Goal: Task Accomplishment & Management: Manage account settings

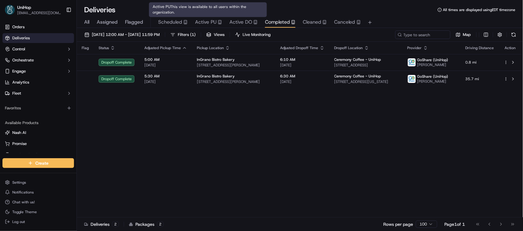
click at [204, 19] on span "Active PU" at bounding box center [205, 21] width 21 height 7
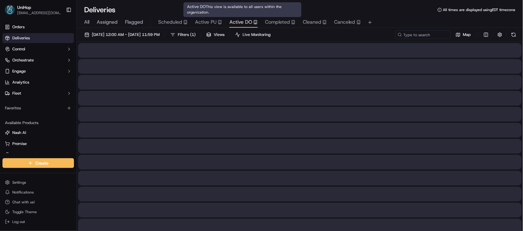
click at [236, 20] on span "Active DO" at bounding box center [240, 21] width 23 height 7
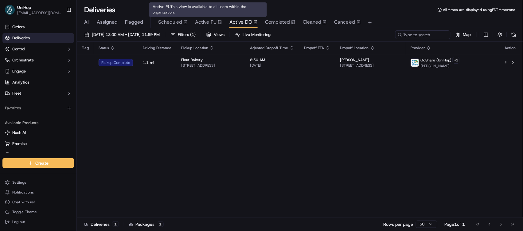
click at [208, 23] on span "Active PU" at bounding box center [205, 21] width 21 height 7
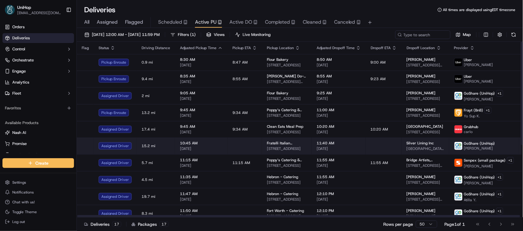
click at [288, 143] on span "Fratelli Italian Restaurant" at bounding box center [287, 143] width 40 height 5
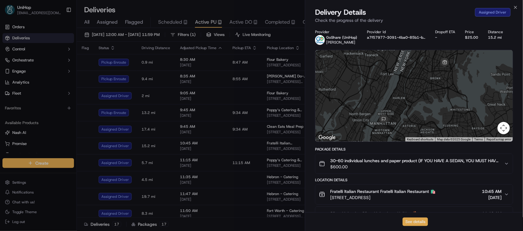
click at [418, 222] on button "See details" at bounding box center [414, 221] width 25 height 9
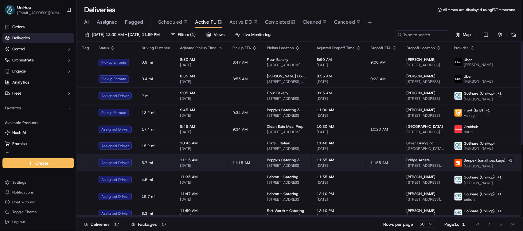
click at [366, 160] on td "11:55 AM" at bounding box center [384, 162] width 36 height 17
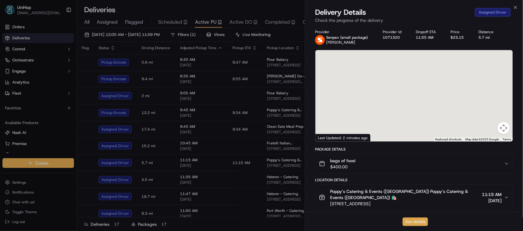
click at [413, 220] on button "See details" at bounding box center [414, 221] width 25 height 9
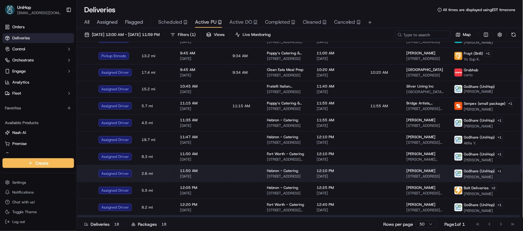
scroll to position [82, 0]
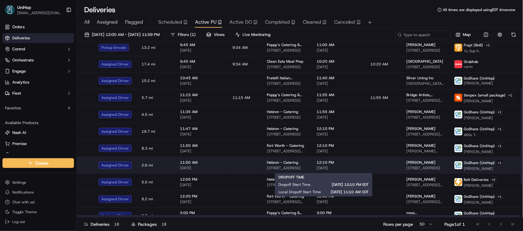
click at [345, 165] on span "12:10 PM" at bounding box center [338, 162] width 44 height 5
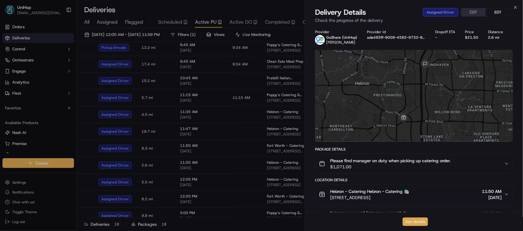
click at [414, 221] on button "See details" at bounding box center [414, 221] width 25 height 9
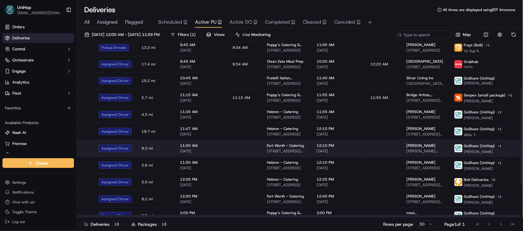
click at [343, 148] on span "12:10 PM" at bounding box center [338, 145] width 44 height 5
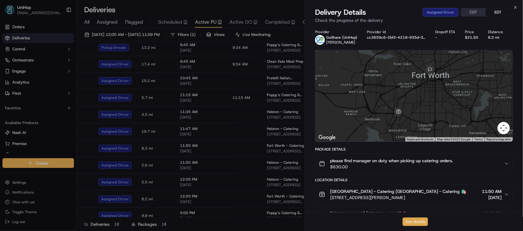
click at [412, 219] on button "See details" at bounding box center [414, 221] width 25 height 9
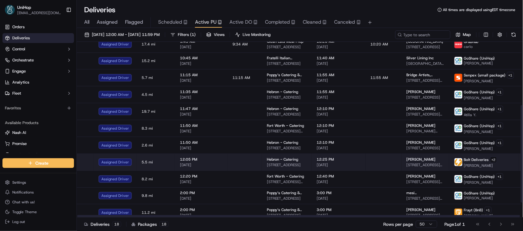
scroll to position [142, 0]
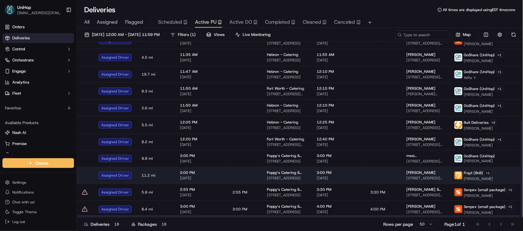
click at [384, 171] on td at bounding box center [384, 175] width 36 height 17
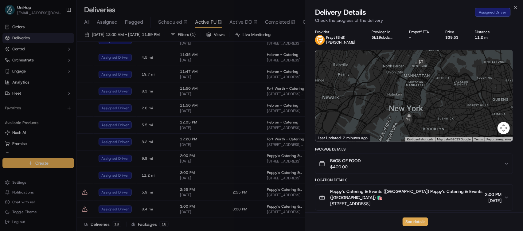
click at [409, 223] on button "See details" at bounding box center [414, 221] width 25 height 9
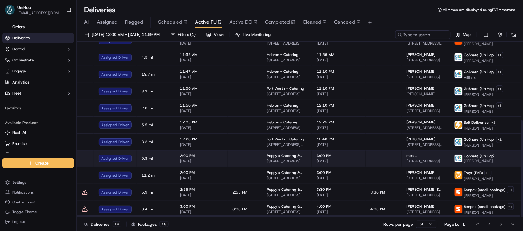
click at [414, 153] on span "mesi shashoua" at bounding box center [425, 155] width 38 height 5
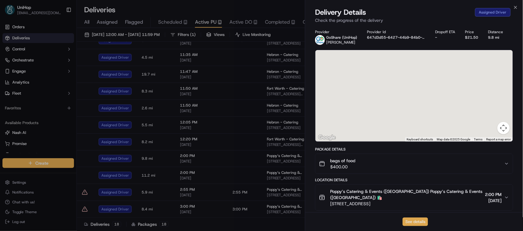
click at [412, 219] on button "See details" at bounding box center [414, 221] width 25 height 9
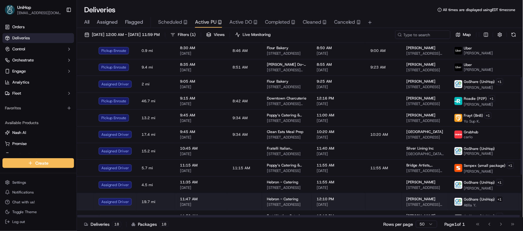
scroll to position [0, 0]
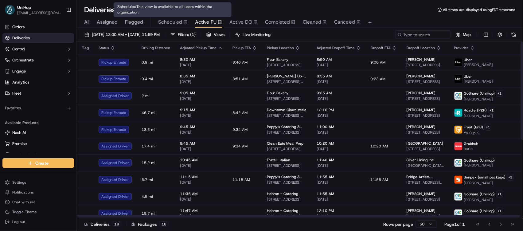
click at [158, 22] on span "Scheduled" at bounding box center [170, 21] width 24 height 7
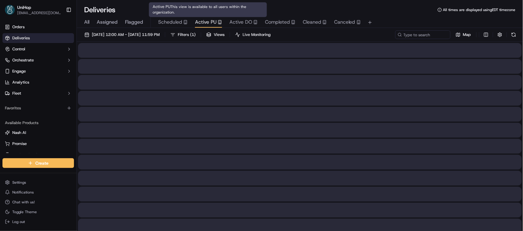
click at [195, 24] on span "Active PU" at bounding box center [205, 21] width 21 height 7
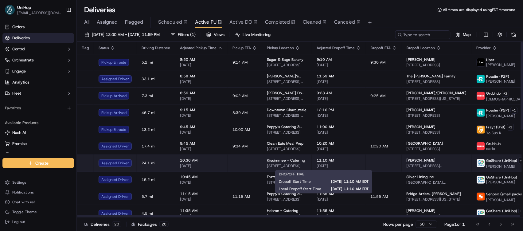
click at [323, 158] on span "11:10 AM" at bounding box center [338, 160] width 44 height 5
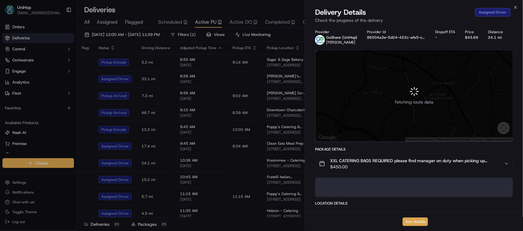
click at [410, 221] on button "See details" at bounding box center [414, 221] width 25 height 9
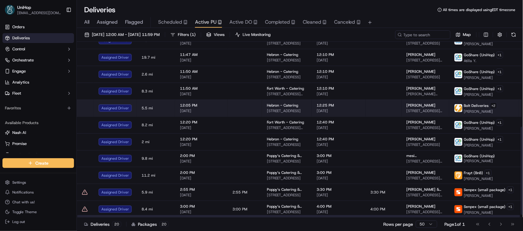
scroll to position [176, 0]
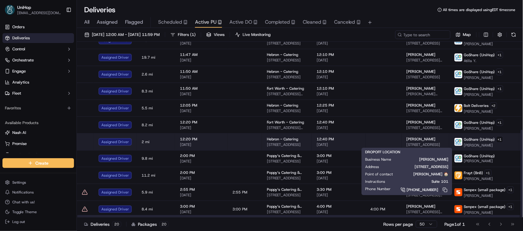
click at [406, 138] on span "Erin Hatcher" at bounding box center [420, 139] width 29 height 5
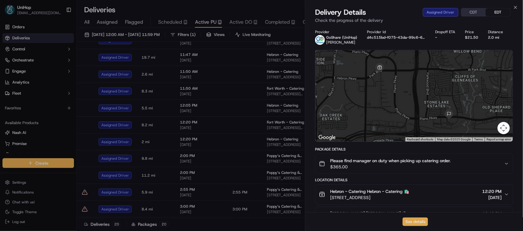
click at [413, 218] on button "See details" at bounding box center [414, 221] width 25 height 9
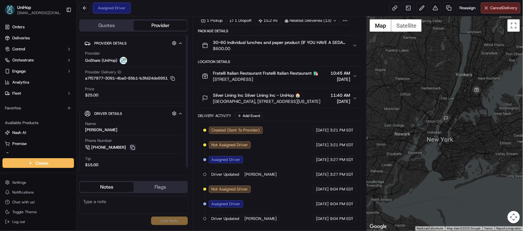
click at [130, 149] on button at bounding box center [132, 147] width 7 height 7
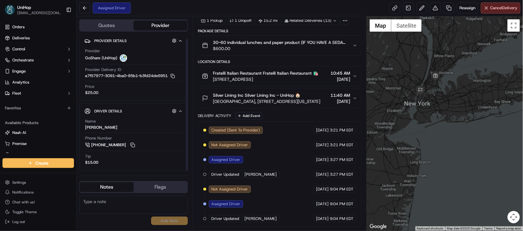
scroll to position [4, 0]
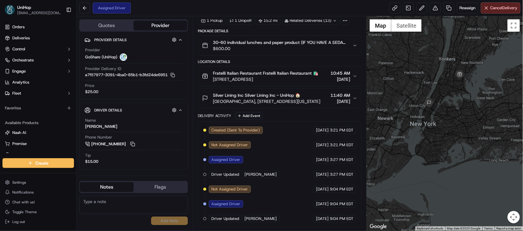
drag, startPoint x: 400, startPoint y: 82, endPoint x: 470, endPoint y: 99, distance: 71.9
click at [470, 99] on div at bounding box center [444, 123] width 156 height 214
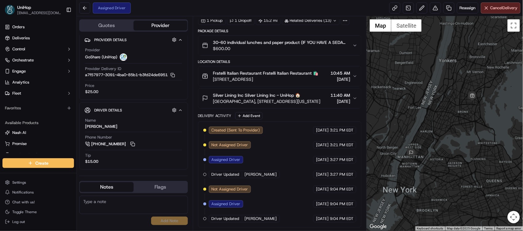
drag, startPoint x: 458, startPoint y: 72, endPoint x: 446, endPoint y: 127, distance: 56.5
click at [446, 127] on div at bounding box center [444, 123] width 156 height 214
click at [236, 73] on div "Fratelli Italian Restaurant Fratelli Italian Restaurant 🛍️ 2507 Eastchester Rd,…" at bounding box center [260, 76] width 116 height 12
click at [239, 72] on span "Fratelli Italian Restaurant Fratelli Italian Restaurant 🛍️" at bounding box center [265, 73] width 105 height 6
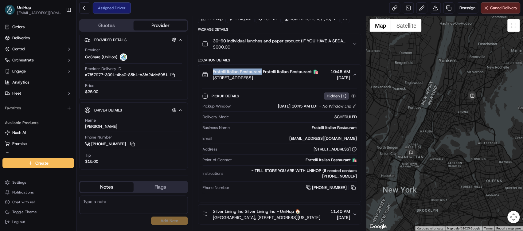
drag, startPoint x: 213, startPoint y: 72, endPoint x: 261, endPoint y: 72, distance: 47.9
click at [261, 72] on span "Fratelli Italian Restaurant Fratelli Italian Restaurant 🛍️" at bounding box center [265, 71] width 105 height 6
copy span "Fratelli Italian Restaurant"
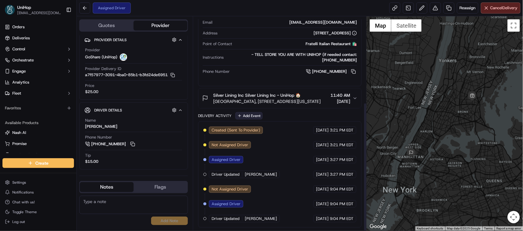
click at [247, 112] on button "Add Event" at bounding box center [248, 115] width 27 height 7
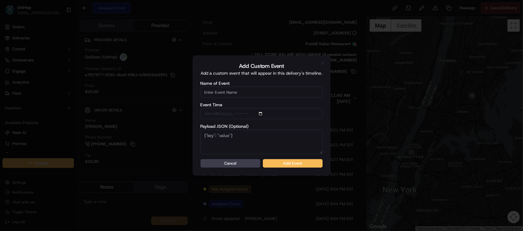
click at [252, 92] on input "Name of Event" at bounding box center [261, 92] width 122 height 11
type input "Driver Confirmed"
click at [287, 160] on button "Add Event" at bounding box center [293, 163] width 60 height 9
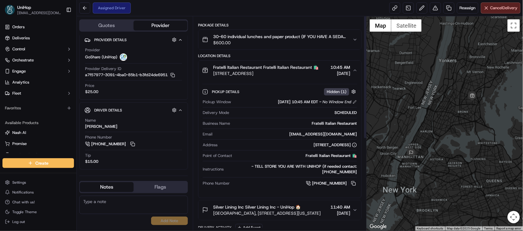
scroll to position [0, 0]
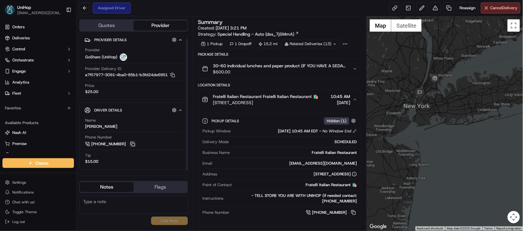
click at [132, 146] on button at bounding box center [132, 144] width 7 height 7
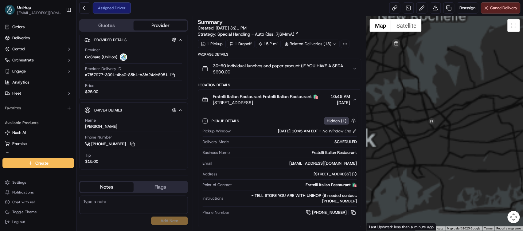
click at [439, 144] on div at bounding box center [444, 123] width 156 height 214
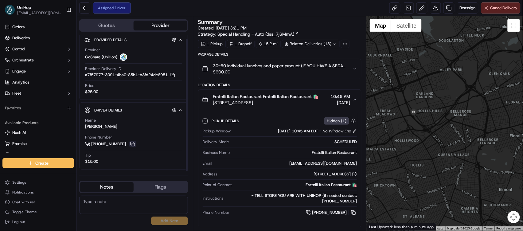
click at [131, 144] on button at bounding box center [132, 144] width 7 height 7
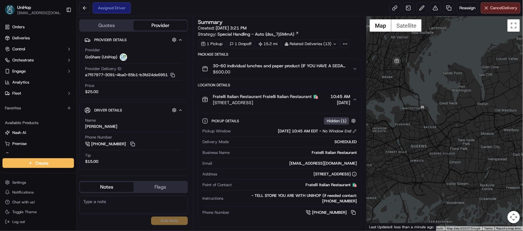
drag, startPoint x: 389, startPoint y: 63, endPoint x: 395, endPoint y: 113, distance: 51.0
click at [395, 113] on div at bounding box center [444, 123] width 156 height 214
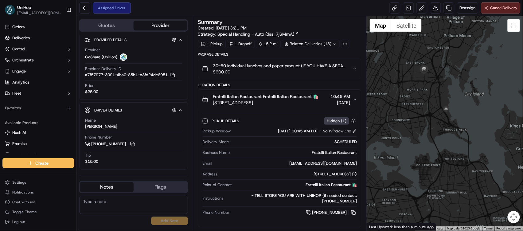
drag, startPoint x: 448, startPoint y: 94, endPoint x: 463, endPoint y: 92, distance: 15.5
click at [463, 92] on div at bounding box center [444, 123] width 156 height 214
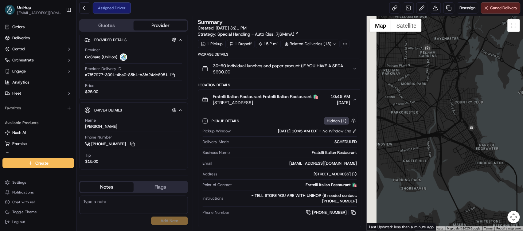
drag, startPoint x: 449, startPoint y: 89, endPoint x: 479, endPoint y: 77, distance: 32.1
click at [479, 77] on div at bounding box center [444, 123] width 156 height 214
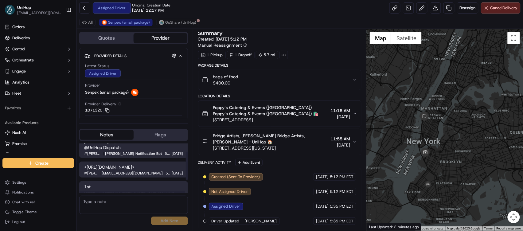
scroll to position [25, 0]
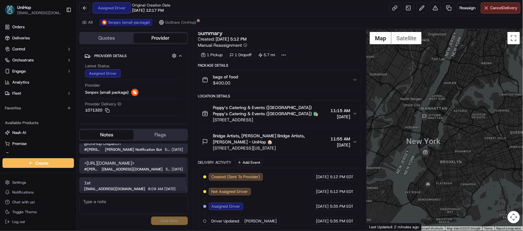
drag, startPoint x: 95, startPoint y: 169, endPoint x: 83, endPoint y: 165, distance: 11.7
click at [83, 165] on div "<https://web.senpex.com/track/order/7e84afd1969dafb4297cacbf49e8c06e?c=us> # na…" at bounding box center [133, 165] width 109 height 16
copy span "<https://web.senpex.com/track/order/7e84afd1969dafb4297cacbf49e8c06e?c=us>"
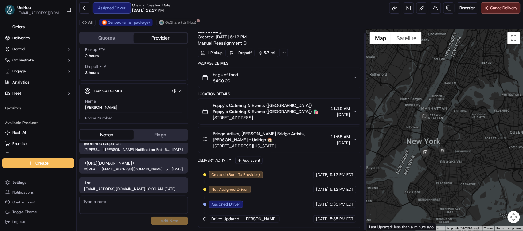
scroll to position [5, 0]
click at [251, 156] on button "Add Event" at bounding box center [248, 159] width 27 height 7
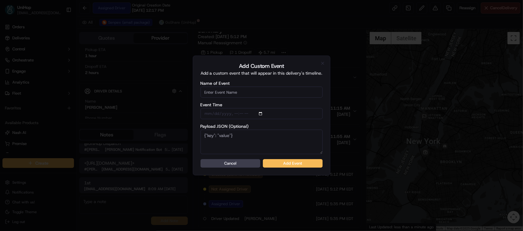
click at [240, 91] on input "Name of Event" at bounding box center [261, 92] width 122 height 11
type input "Driver Confirmed"
click at [285, 164] on button "Add Event" at bounding box center [293, 163] width 60 height 9
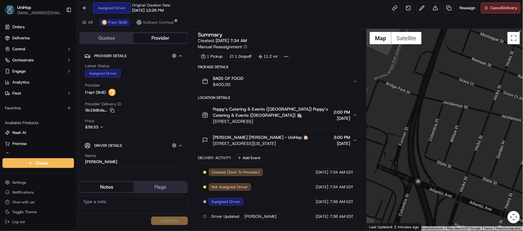
drag, startPoint x: 438, startPoint y: 184, endPoint x: 437, endPoint y: 138, distance: 46.4
click at [437, 138] on div at bounding box center [444, 130] width 156 height 202
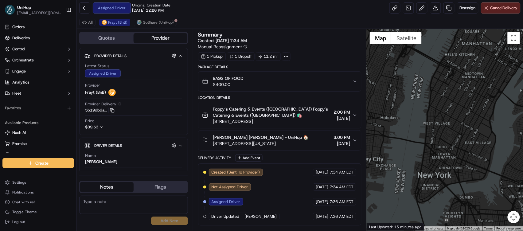
drag, startPoint x: 444, startPoint y: 155, endPoint x: 433, endPoint y: 110, distance: 45.9
click at [433, 110] on div at bounding box center [444, 130] width 156 height 202
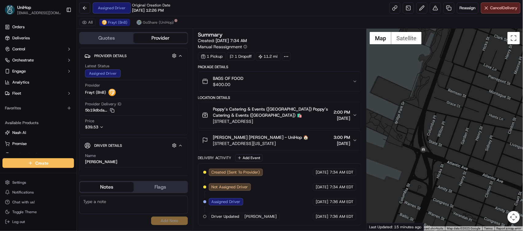
drag, startPoint x: 432, startPoint y: 156, endPoint x: 410, endPoint y: 115, distance: 46.0
click at [411, 109] on div at bounding box center [444, 130] width 156 height 202
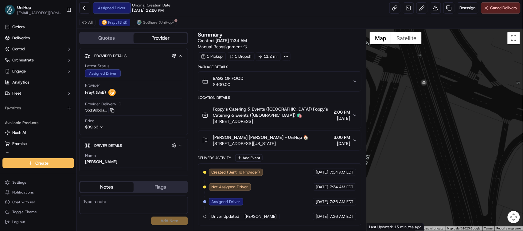
drag, startPoint x: 420, startPoint y: 68, endPoint x: 421, endPoint y: 112, distance: 43.9
click at [421, 112] on div at bounding box center [444, 130] width 156 height 202
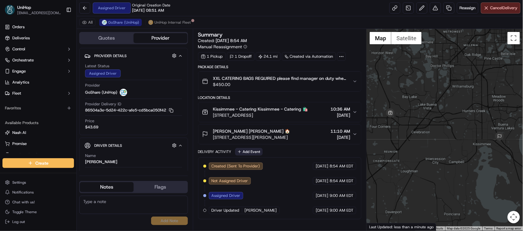
click at [252, 153] on button "Add Event" at bounding box center [248, 151] width 27 height 7
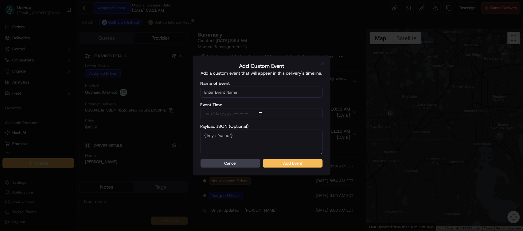
click at [249, 95] on input "Name of Event" at bounding box center [261, 92] width 122 height 11
type input "Driver Confirmed"
click at [291, 161] on button "Add Event" at bounding box center [293, 163] width 60 height 9
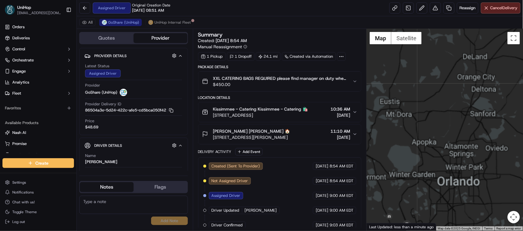
drag, startPoint x: 433, startPoint y: 106, endPoint x: 409, endPoint y: 149, distance: 50.2
click at [436, 89] on div at bounding box center [444, 130] width 156 height 202
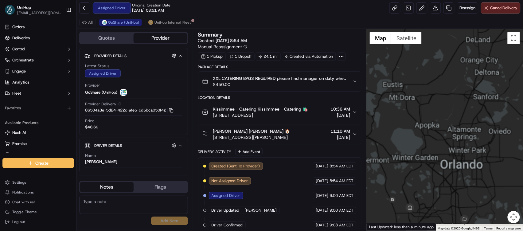
drag, startPoint x: 408, startPoint y: 149, endPoint x: 421, endPoint y: 99, distance: 51.3
click at [421, 99] on div at bounding box center [444, 130] width 156 height 202
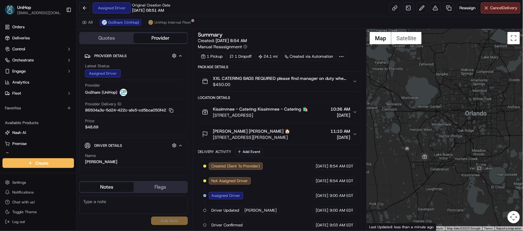
click at [416, 99] on div at bounding box center [444, 130] width 156 height 202
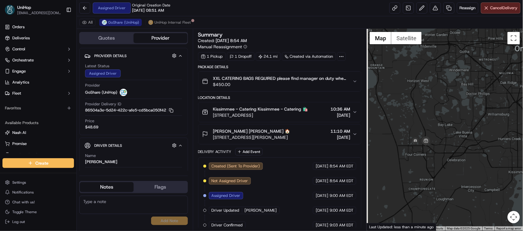
drag, startPoint x: 415, startPoint y: 139, endPoint x: 427, endPoint y: 101, distance: 40.1
click at [427, 101] on div at bounding box center [444, 130] width 156 height 202
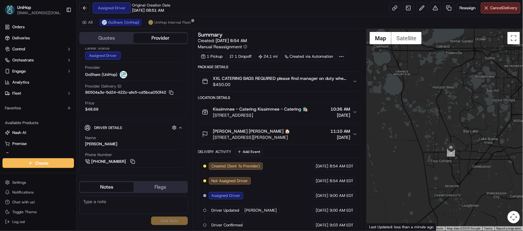
scroll to position [36, 0]
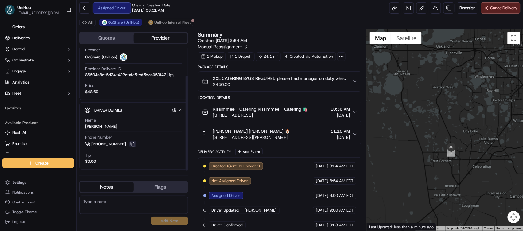
click at [132, 145] on button at bounding box center [132, 144] width 7 height 7
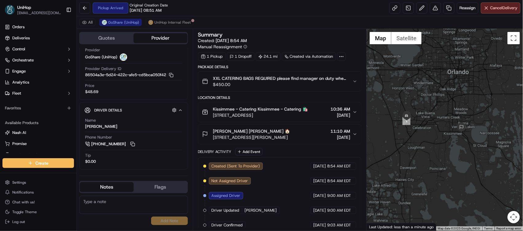
drag, startPoint x: 467, startPoint y: 102, endPoint x: 435, endPoint y: 99, distance: 32.4
click at [435, 99] on div at bounding box center [444, 130] width 156 height 202
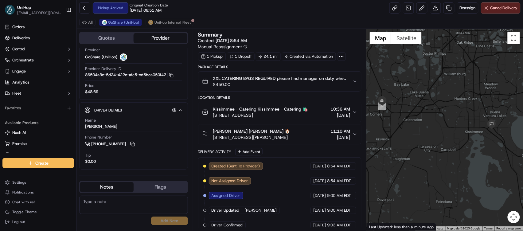
drag, startPoint x: 432, startPoint y: 124, endPoint x: 447, endPoint y: 101, distance: 27.3
click at [447, 101] on div at bounding box center [444, 130] width 156 height 202
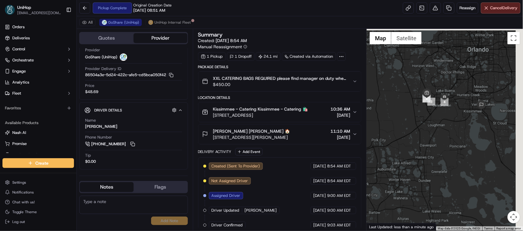
drag, startPoint x: 480, startPoint y: 55, endPoint x: 455, endPoint y: 114, distance: 64.0
click at [455, 114] on div at bounding box center [444, 130] width 156 height 202
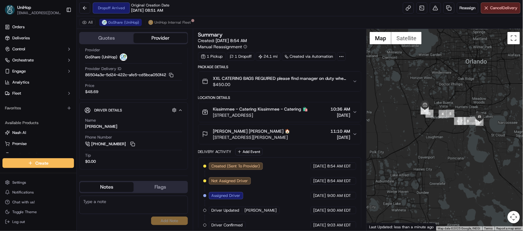
click div
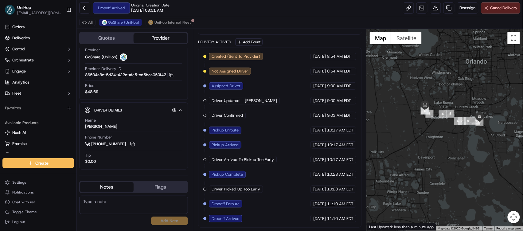
drag, startPoint x: 426, startPoint y: 145, endPoint x: 391, endPoint y: 135, distance: 36.0
click div
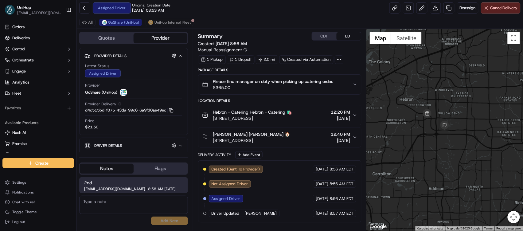
scroll to position [54, 0]
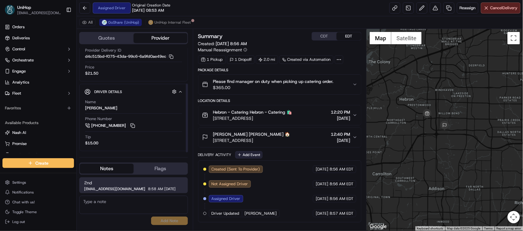
click at [259, 153] on button "Add Event" at bounding box center [248, 154] width 27 height 7
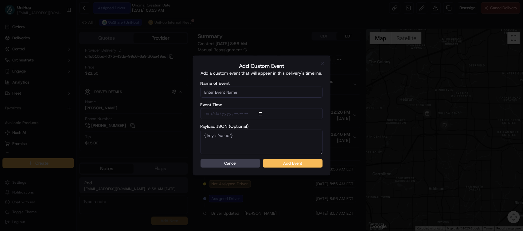
click at [256, 91] on input "Name of Event" at bounding box center [261, 92] width 122 height 11
type input "Driver Confirmed"
click at [293, 164] on button "Add Event" at bounding box center [293, 163] width 60 height 9
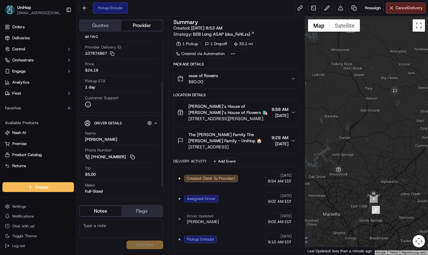
scroll to position [70, 0]
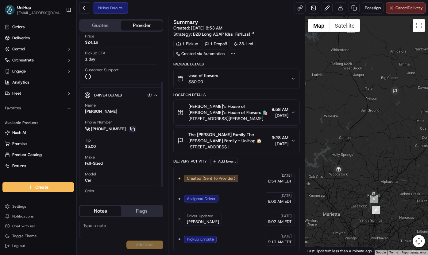
click at [134, 129] on button at bounding box center [132, 129] width 7 height 7
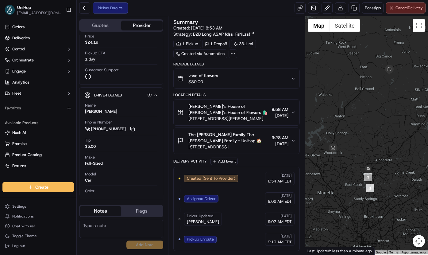
drag, startPoint x: 368, startPoint y: 149, endPoint x: 362, endPoint y: 124, distance: 25.1
click at [362, 124] on div at bounding box center [366, 135] width 123 height 238
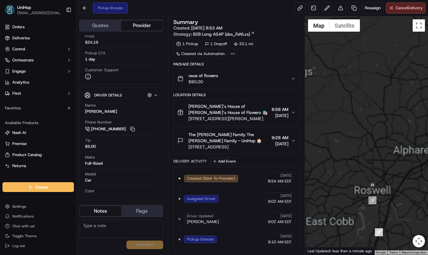
drag, startPoint x: 373, startPoint y: 161, endPoint x: 365, endPoint y: 125, distance: 36.9
click at [373, 122] on div at bounding box center [366, 135] width 123 height 238
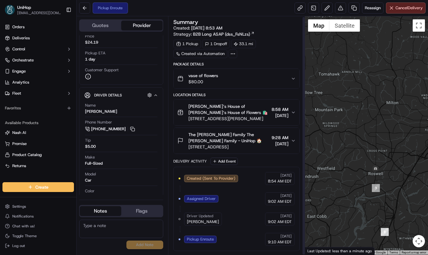
scroll to position [1, 0]
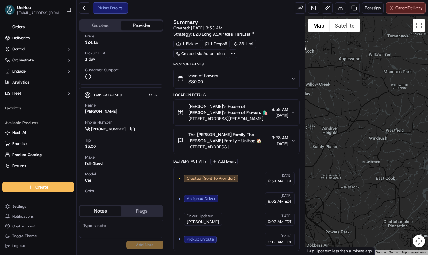
drag, startPoint x: 349, startPoint y: 142, endPoint x: 418, endPoint y: 103, distance: 79.6
click at [418, 103] on div at bounding box center [366, 135] width 123 height 238
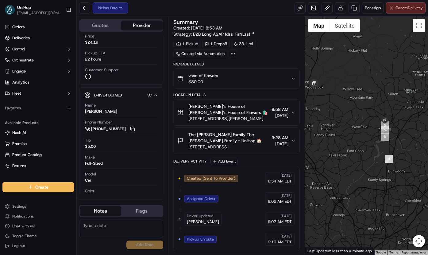
drag, startPoint x: 384, startPoint y: 113, endPoint x: 339, endPoint y: 113, distance: 45.1
click at [339, 113] on div at bounding box center [366, 135] width 123 height 238
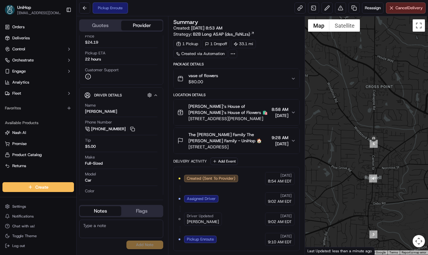
drag, startPoint x: 393, startPoint y: 134, endPoint x: 393, endPoint y: 118, distance: 16.3
click at [398, 110] on div at bounding box center [366, 135] width 123 height 238
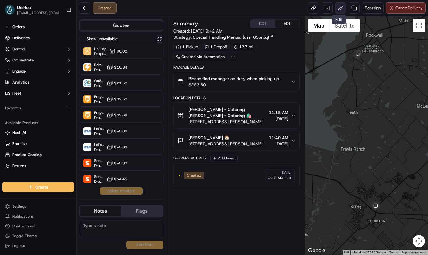
click at [339, 10] on button at bounding box center [340, 7] width 11 height 11
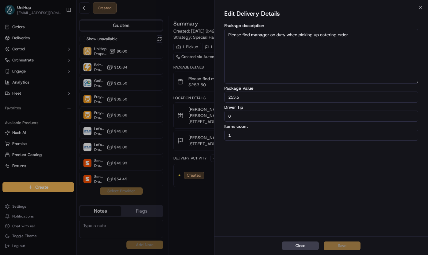
click at [302, 248] on button "Close" at bounding box center [300, 245] width 37 height 9
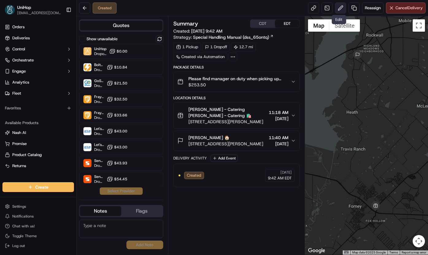
click at [339, 11] on button at bounding box center [340, 7] width 11 height 11
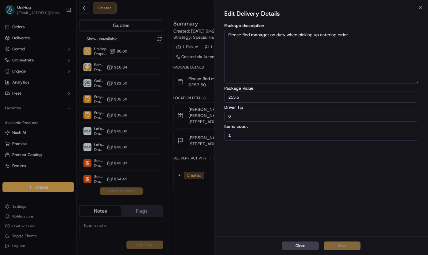
click at [255, 114] on input "0" at bounding box center [321, 116] width 194 height 11
drag, startPoint x: 250, startPoint y: 115, endPoint x: 215, endPoint y: 116, distance: 35.3
click at [215, 116] on div "Edit Delivery Details Package description Please find manager on duty when pick…" at bounding box center [322, 121] width 214 height 229
type input "5"
click at [336, 243] on button "Save" at bounding box center [342, 245] width 37 height 9
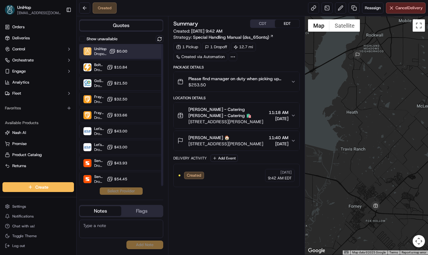
click at [96, 54] on span "Dropoff ETA -" at bounding box center [100, 53] width 13 height 5
click at [130, 193] on button "Assign Provider" at bounding box center [121, 190] width 44 height 7
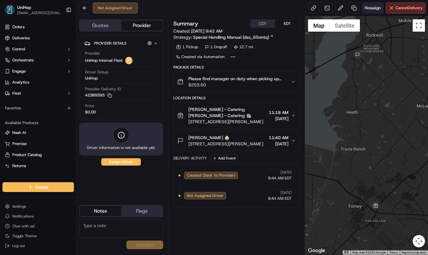
click at [371, 6] on span "Reassign" at bounding box center [373, 8] width 16 height 6
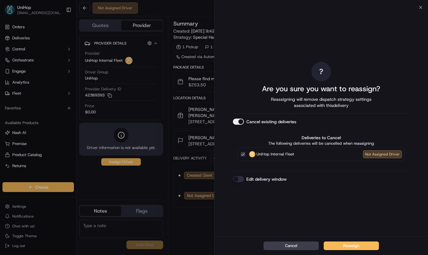
click at [239, 121] on button "Cancel existing deliveries" at bounding box center [238, 121] width 11 height 6
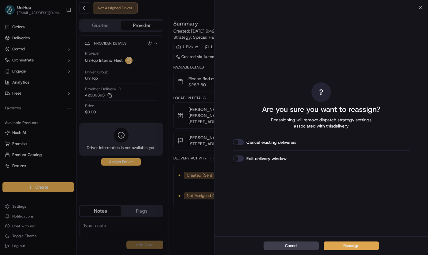
click at [345, 243] on button "Reassign" at bounding box center [351, 245] width 55 height 9
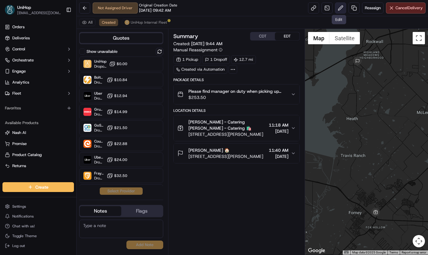
click at [337, 7] on button at bounding box center [340, 7] width 11 height 11
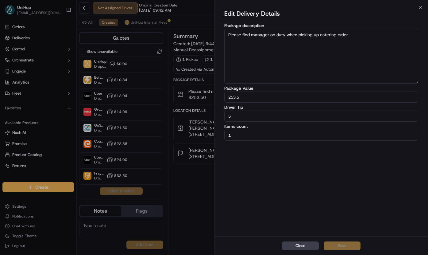
drag, startPoint x: 242, startPoint y: 115, endPoint x: 192, endPoint y: 114, distance: 50.7
click at [192, 114] on body "UniHop [EMAIL_ADDRESS][DOMAIN_NAME] Toggle Sidebar Orders Deliveries Control Or…" at bounding box center [214, 127] width 428 height 255
type input "15"
click at [339, 244] on button "Save" at bounding box center [342, 245] width 37 height 9
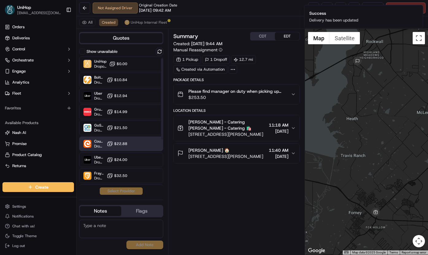
scroll to position [16, 0]
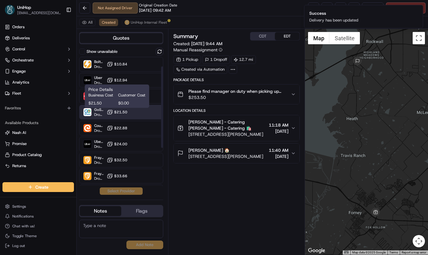
click at [123, 115] on button "$21.50" at bounding box center [117, 112] width 21 height 6
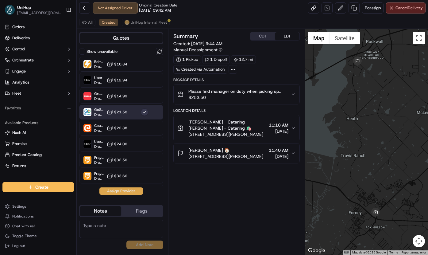
click at [115, 190] on button "Assign Provider" at bounding box center [121, 190] width 44 height 7
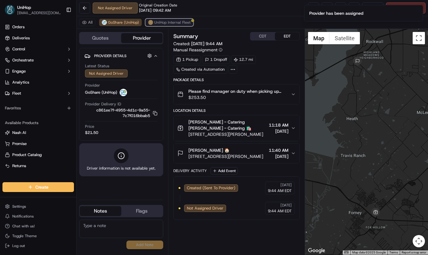
click at [159, 22] on span "UniHop Internal Fleet" at bounding box center [172, 22] width 36 height 5
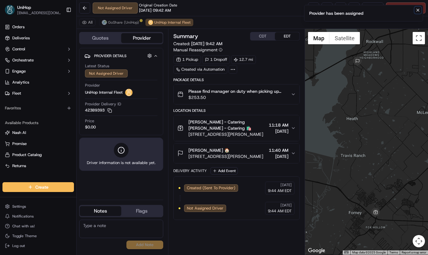
click at [417, 10] on icon "Notifications (F8)" at bounding box center [418, 10] width 5 height 5
click at [410, 8] on span "Cancel Delivery" at bounding box center [409, 8] width 27 height 6
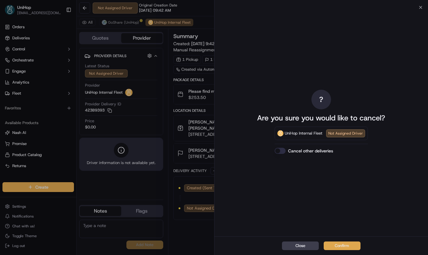
click at [339, 245] on button "Confirm" at bounding box center [342, 245] width 37 height 9
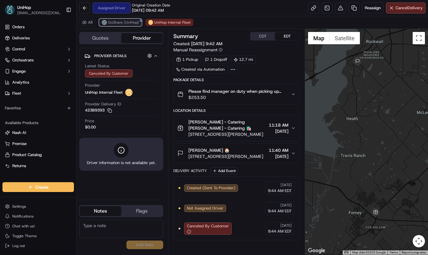
click at [124, 24] on span "GoShare (UniHop)" at bounding box center [123, 22] width 31 height 5
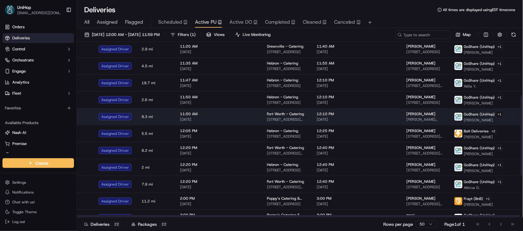
scroll to position [117, 0]
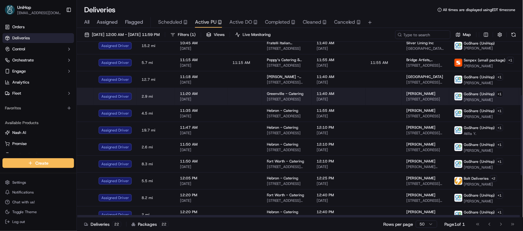
click at [296, 91] on td "[GEOGRAPHIC_DATA] - Catering [STREET_ADDRESS]" at bounding box center [287, 96] width 50 height 17
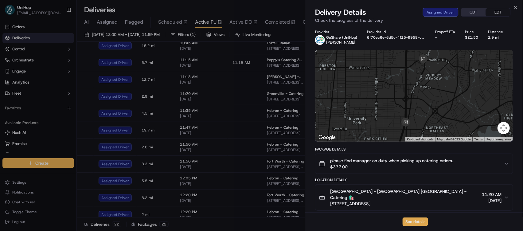
click at [412, 222] on button "See details" at bounding box center [414, 221] width 25 height 9
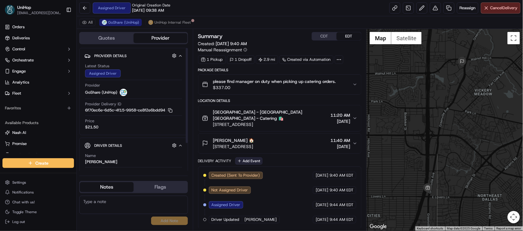
click at [242, 157] on button "Add Event" at bounding box center [248, 160] width 27 height 7
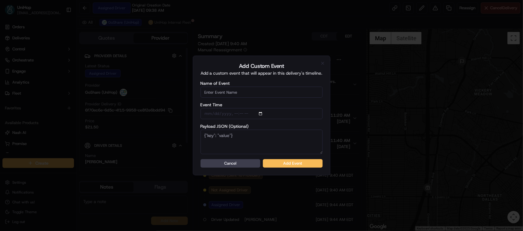
click at [251, 94] on input "Name of Event" at bounding box center [261, 92] width 122 height 11
type input "Driver Confirmed"
click at [280, 163] on button "Add Event" at bounding box center [293, 163] width 60 height 9
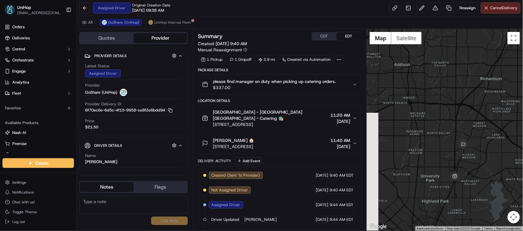
drag, startPoint x: 406, startPoint y: 80, endPoint x: 438, endPoint y: 102, distance: 38.9
click at [431, 138] on div at bounding box center [444, 130] width 156 height 202
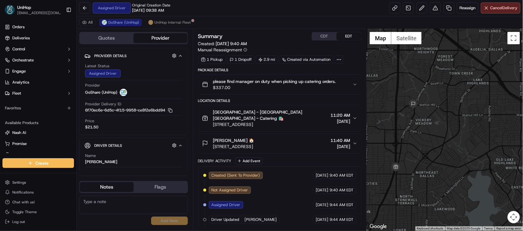
drag, startPoint x: 463, startPoint y: 134, endPoint x: 471, endPoint y: 118, distance: 18.5
click at [471, 118] on div at bounding box center [444, 130] width 156 height 202
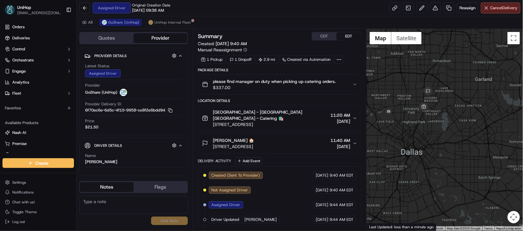
drag, startPoint x: 434, startPoint y: 134, endPoint x: 403, endPoint y: 105, distance: 42.3
click at [434, 134] on div at bounding box center [444, 130] width 156 height 202
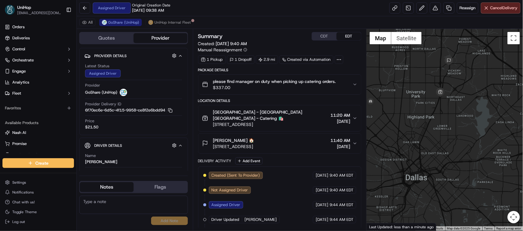
drag, startPoint x: 406, startPoint y: 131, endPoint x: 445, endPoint y: 160, distance: 48.4
click at [445, 160] on div at bounding box center [444, 130] width 156 height 202
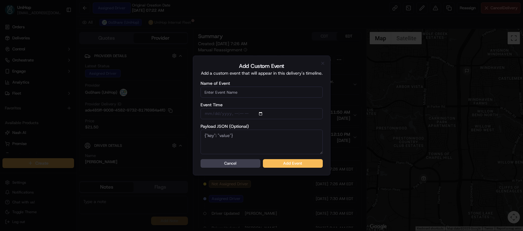
click at [262, 87] on input "Name of Event" at bounding box center [261, 92] width 122 height 11
type input "Driver Confirmed"
click at [283, 161] on button "Add Event" at bounding box center [293, 163] width 60 height 9
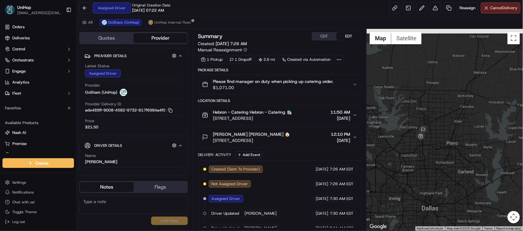
drag, startPoint x: 391, startPoint y: 94, endPoint x: 400, endPoint y: 118, distance: 25.1
click at [384, 122] on div at bounding box center [444, 130] width 156 height 202
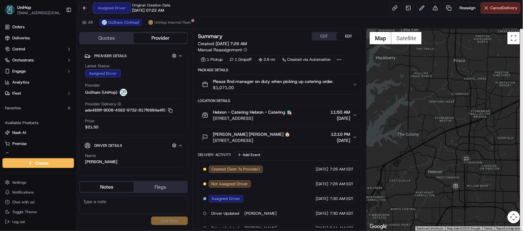
drag, startPoint x: 423, startPoint y: 134, endPoint x: 398, endPoint y: 105, distance: 37.9
click at [398, 105] on div at bounding box center [444, 130] width 156 height 202
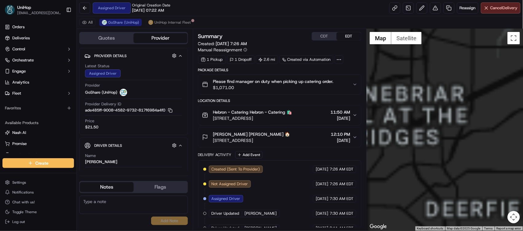
drag, startPoint x: 408, startPoint y: 119, endPoint x: 469, endPoint y: 67, distance: 80.3
click at [467, 70] on div at bounding box center [444, 130] width 156 height 202
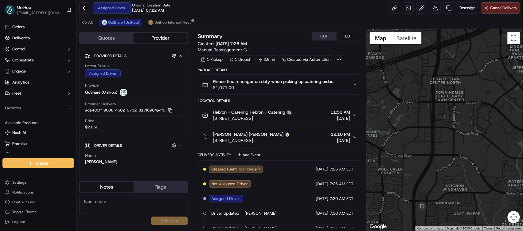
drag, startPoint x: 408, startPoint y: 142, endPoint x: 439, endPoint y: 80, distance: 69.3
click at [436, 86] on div at bounding box center [444, 130] width 156 height 202
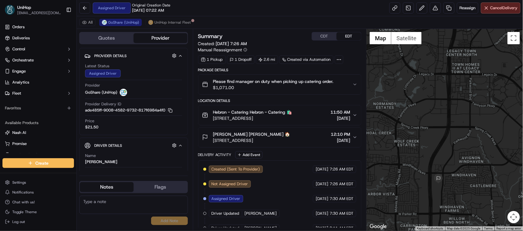
drag, startPoint x: 381, startPoint y: 157, endPoint x: 432, endPoint y: 91, distance: 83.1
click at [432, 91] on div at bounding box center [444, 130] width 156 height 202
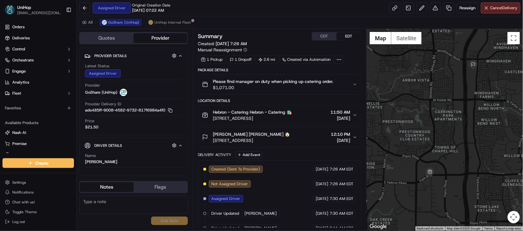
drag, startPoint x: 445, startPoint y: 129, endPoint x: 422, endPoint y: 92, distance: 43.8
click at [422, 92] on div at bounding box center [444, 130] width 156 height 202
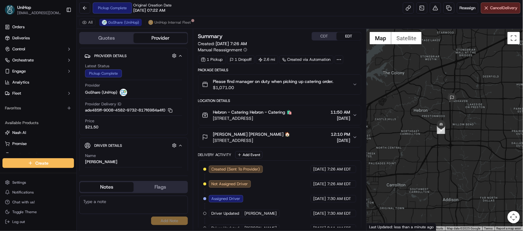
click at [324, 36] on button "CDT" at bounding box center [324, 36] width 25 height 8
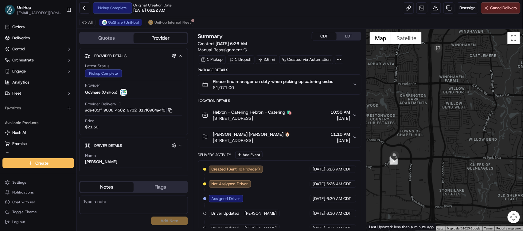
drag, startPoint x: 422, startPoint y: 124, endPoint x: 429, endPoint y: 110, distance: 16.2
click at [429, 110] on div at bounding box center [444, 130] width 156 height 202
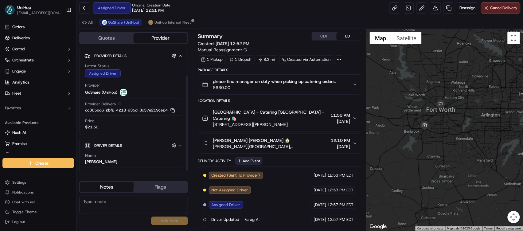
click at [251, 157] on button "Add Event" at bounding box center [248, 160] width 27 height 7
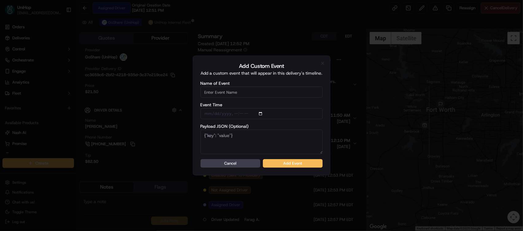
click at [246, 94] on input "Name of Event" at bounding box center [261, 92] width 122 height 11
type input "Driver Confirmed"
click at [274, 161] on button "Add Event" at bounding box center [293, 163] width 60 height 9
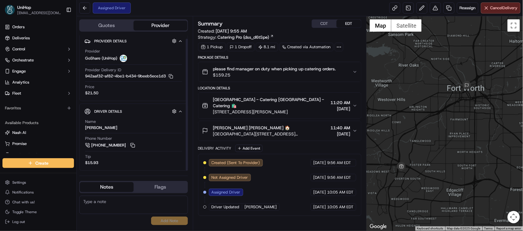
scroll to position [4, 0]
click at [324, 25] on button "CDT" at bounding box center [324, 24] width 25 height 8
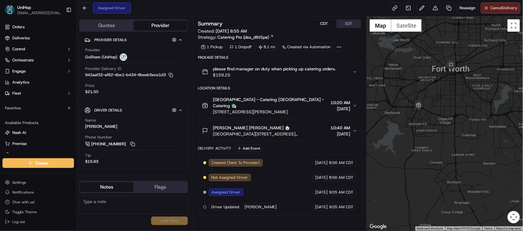
drag, startPoint x: 437, startPoint y: 105, endPoint x: 477, endPoint y: 109, distance: 39.7
click at [477, 109] on div at bounding box center [444, 123] width 156 height 214
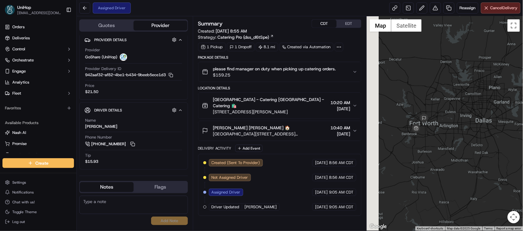
drag, startPoint x: 407, startPoint y: 129, endPoint x: 447, endPoint y: 142, distance: 42.2
click at [447, 142] on div at bounding box center [444, 123] width 156 height 214
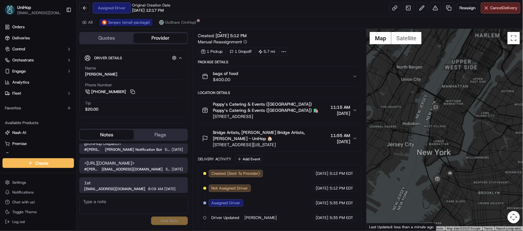
drag, startPoint x: 453, startPoint y: 145, endPoint x: 273, endPoint y: 0, distance: 231.4
click at [448, 131] on div at bounding box center [444, 130] width 156 height 202
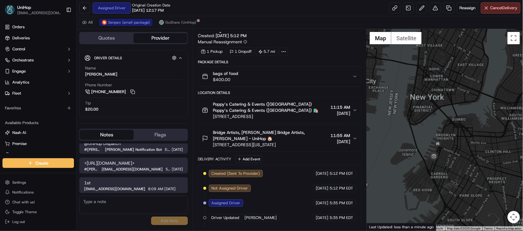
click at [442, 129] on div at bounding box center [444, 130] width 156 height 202
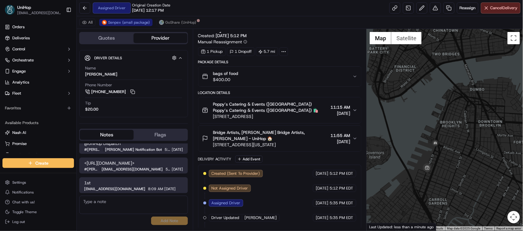
drag, startPoint x: 395, startPoint y: 73, endPoint x: 387, endPoint y: 56, distance: 18.8
click at [387, 56] on div at bounding box center [444, 130] width 156 height 202
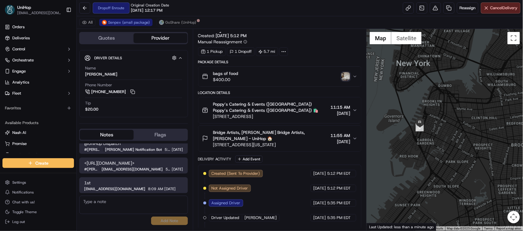
scroll to position [116, 0]
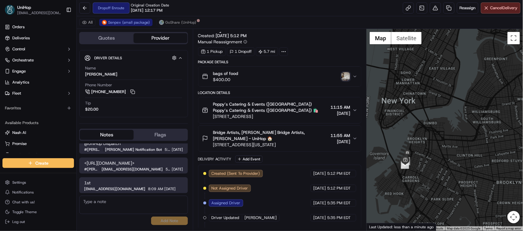
drag, startPoint x: 442, startPoint y: 103, endPoint x: 383, endPoint y: 93, distance: 59.1
click div
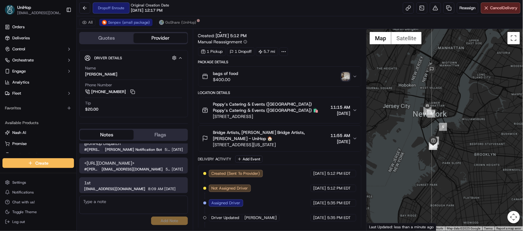
click img "button"
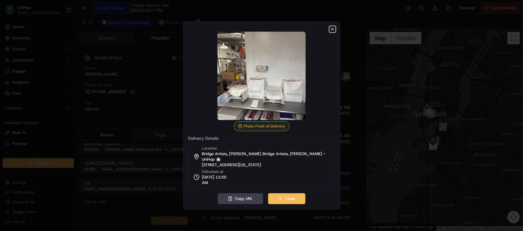
click icon "button"
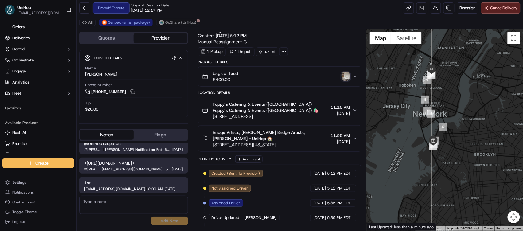
click img "button"
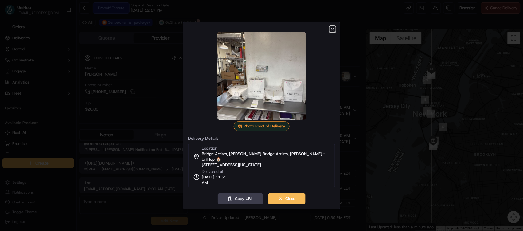
click icon "button"
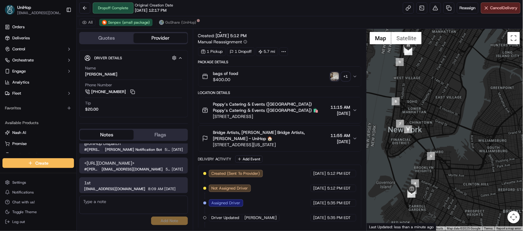
scroll to position [111, 0]
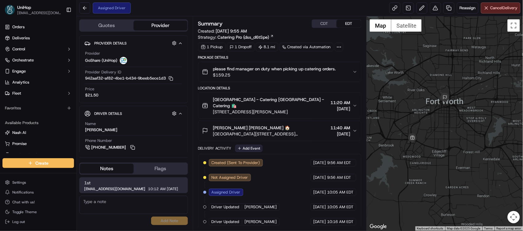
click at [249, 145] on button "Add Event" at bounding box center [248, 148] width 27 height 7
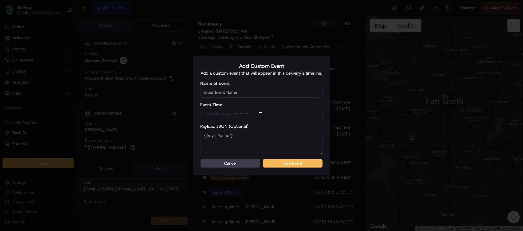
click at [249, 93] on input "Name of Event" at bounding box center [261, 92] width 122 height 11
type input "Driver Confirmed"
click at [268, 160] on button "Add Event" at bounding box center [293, 163] width 60 height 9
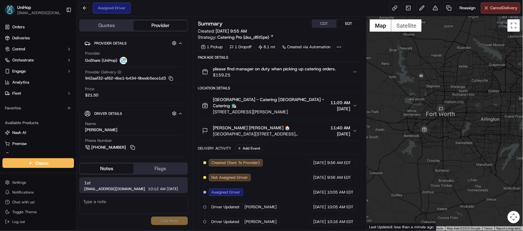
drag, startPoint x: 398, startPoint y: 79, endPoint x: 400, endPoint y: 103, distance: 24.3
click at [413, 118] on div at bounding box center [444, 123] width 156 height 214
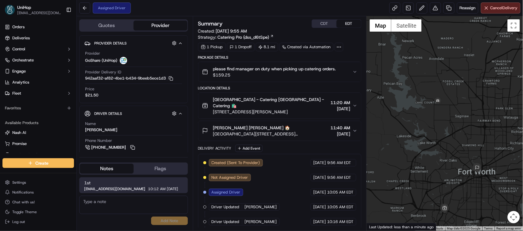
drag, startPoint x: 456, startPoint y: 123, endPoint x: 445, endPoint y: 95, distance: 29.8
click at [445, 95] on div at bounding box center [444, 123] width 156 height 214
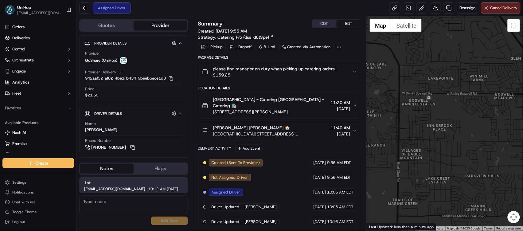
drag, startPoint x: 448, startPoint y: 110, endPoint x: 428, endPoint y: 115, distance: 21.2
click at [428, 115] on div at bounding box center [444, 123] width 156 height 214
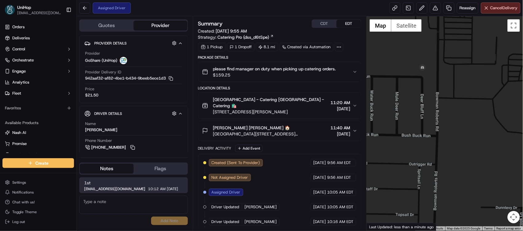
drag, startPoint x: 425, startPoint y: 70, endPoint x: 417, endPoint y: 122, distance: 53.2
click at [417, 122] on div at bounding box center [444, 123] width 156 height 214
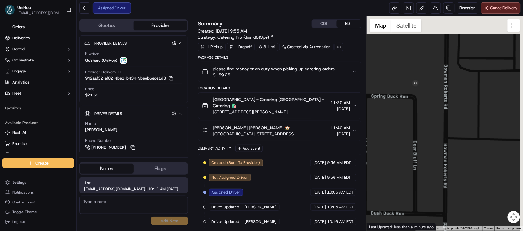
drag, startPoint x: 421, startPoint y: 82, endPoint x: 412, endPoint y: 132, distance: 50.5
click at [412, 132] on div at bounding box center [444, 123] width 156 height 214
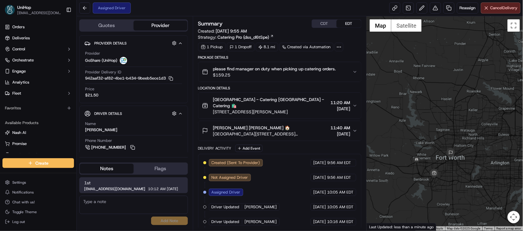
drag, startPoint x: 443, startPoint y: 164, endPoint x: 421, endPoint y: 146, distance: 28.5
click at [421, 146] on div at bounding box center [444, 123] width 156 height 214
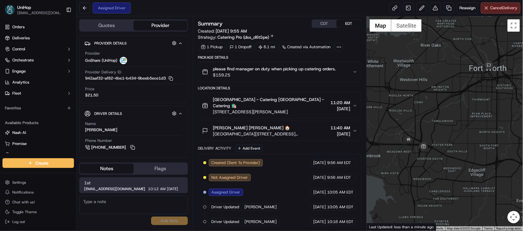
drag, startPoint x: 436, startPoint y: 122, endPoint x: 431, endPoint y: 103, distance: 20.2
click at [431, 103] on div at bounding box center [444, 123] width 156 height 214
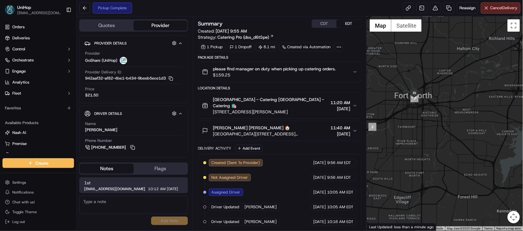
drag, startPoint x: 432, startPoint y: 81, endPoint x: 423, endPoint y: 97, distance: 18.7
click at [467, 106] on div at bounding box center [444, 123] width 156 height 214
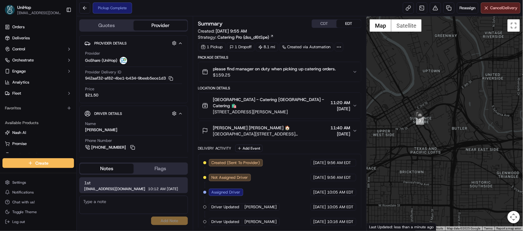
click at [330, 125] on span "11:40 AM" at bounding box center [340, 128] width 20 height 6
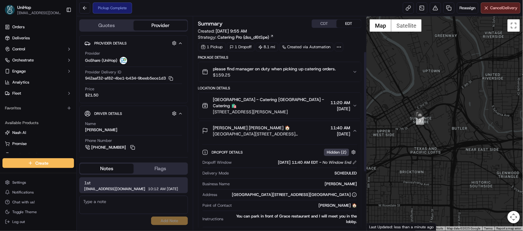
scroll to position [79, 0]
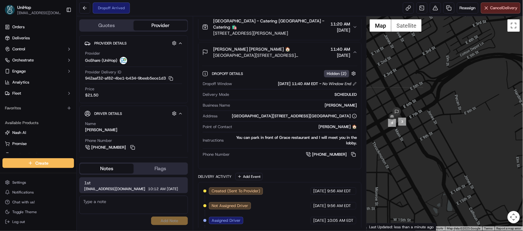
drag, startPoint x: 409, startPoint y: 116, endPoint x: 445, endPoint y: 95, distance: 42.1
click at [445, 95] on div at bounding box center [444, 123] width 156 height 214
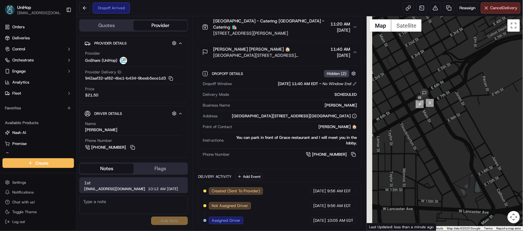
drag, startPoint x: 408, startPoint y: 104, endPoint x: 438, endPoint y: 84, distance: 36.7
click at [438, 84] on div at bounding box center [444, 123] width 156 height 214
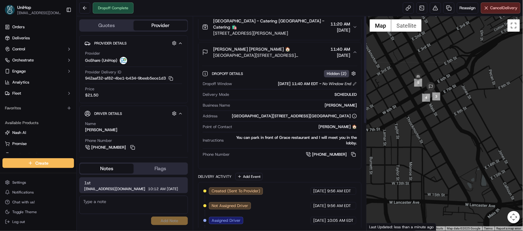
scroll to position [0, 0]
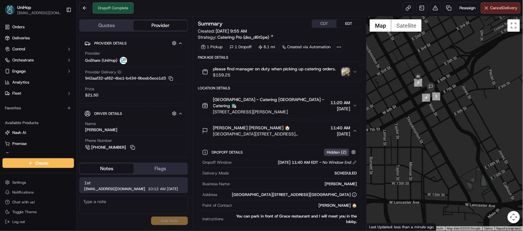
click at [343, 69] on img "button" at bounding box center [345, 72] width 9 height 9
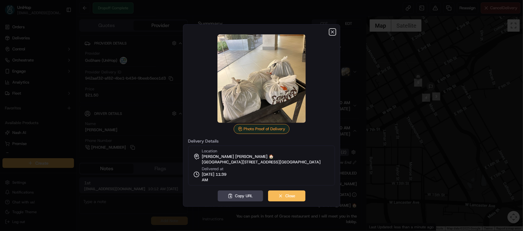
click at [332, 32] on icon "button" at bounding box center [332, 32] width 2 height 2
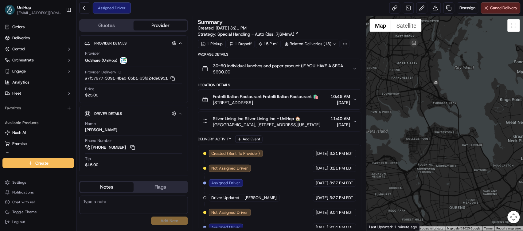
drag, startPoint x: 465, startPoint y: 98, endPoint x: 377, endPoint y: 91, distance: 88.7
click at [377, 91] on div at bounding box center [444, 123] width 156 height 214
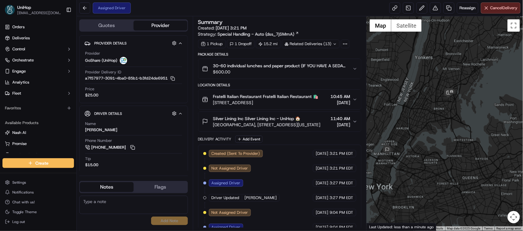
drag, startPoint x: 447, startPoint y: 99, endPoint x: 415, endPoint y: 100, distance: 32.2
click at [415, 100] on div at bounding box center [444, 123] width 156 height 214
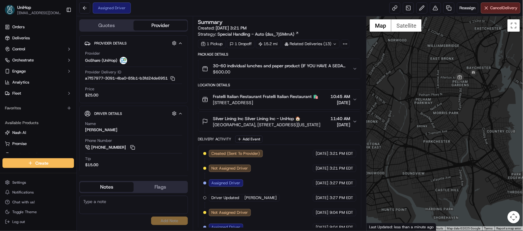
drag, startPoint x: 457, startPoint y: 92, endPoint x: 405, endPoint y: 100, distance: 53.4
click at [405, 100] on div at bounding box center [444, 123] width 156 height 214
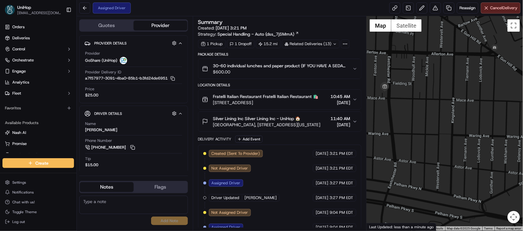
drag, startPoint x: 403, startPoint y: 114, endPoint x: 475, endPoint y: 99, distance: 73.3
click at [475, 99] on div at bounding box center [444, 123] width 156 height 214
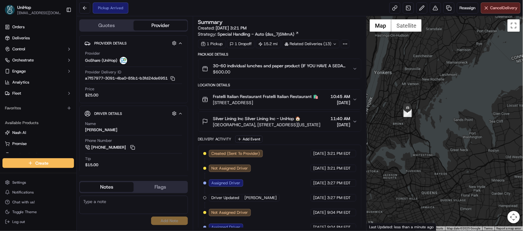
drag, startPoint x: 413, startPoint y: 40, endPoint x: 400, endPoint y: 120, distance: 80.4
click at [400, 120] on div at bounding box center [444, 123] width 156 height 214
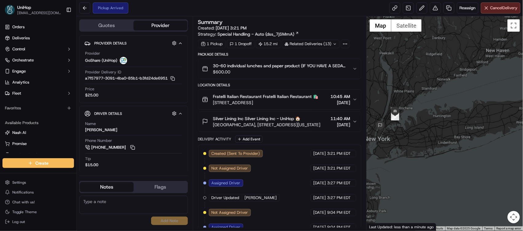
click at [344, 100] on span "[DATE]" at bounding box center [340, 102] width 20 height 6
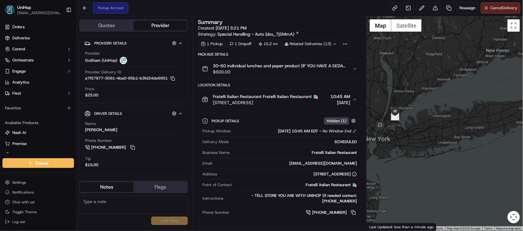
click at [344, 100] on span "[DATE]" at bounding box center [340, 102] width 20 height 6
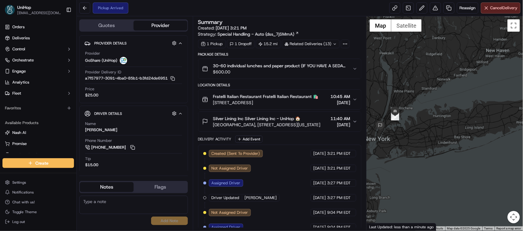
drag, startPoint x: 337, startPoint y: 98, endPoint x: 341, endPoint y: 99, distance: 4.6
click at [337, 98] on span "10:45 AM" at bounding box center [340, 96] width 20 height 6
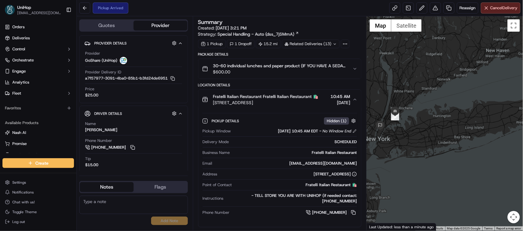
scroll to position [67, 0]
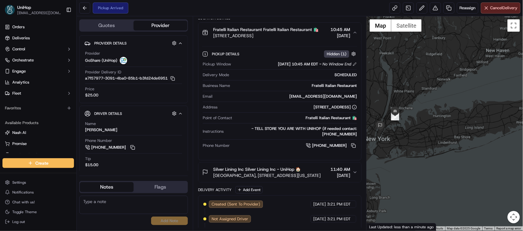
click at [265, 109] on div "[STREET_ADDRESS]" at bounding box center [288, 107] width 137 height 6
drag, startPoint x: 266, startPoint y: 107, endPoint x: 350, endPoint y: 107, distance: 84.4
click at [350, 107] on div "[STREET_ADDRESS]" at bounding box center [288, 107] width 137 height 6
copy div "[STREET_ADDRESS]"
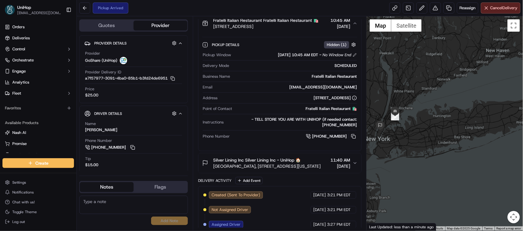
scroll to position [18, 0]
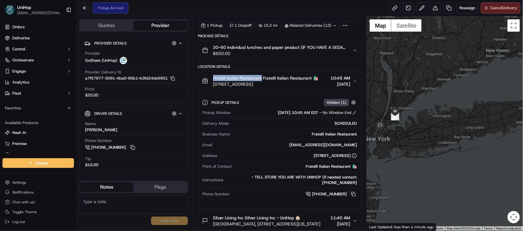
drag, startPoint x: 214, startPoint y: 80, endPoint x: 261, endPoint y: 78, distance: 47.3
click at [261, 78] on span "Fratelli Italian Restaurant Fratelli Italian Restaurant 🛍️" at bounding box center [265, 78] width 105 height 6
copy span "Fratelli Italian Restaurant"
click at [355, 193] on button at bounding box center [353, 194] width 7 height 7
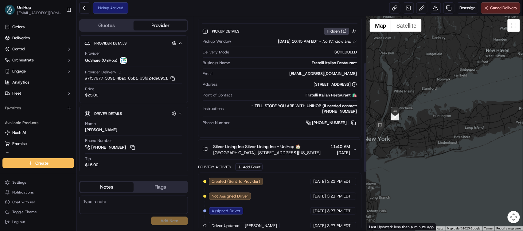
click at [311, 148] on div "Silver Lining Inc Silver Lining Inc - UniHop 🏠" at bounding box center [266, 146] width 107 height 6
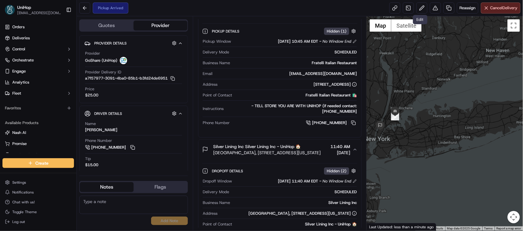
scroll to position [0, 0]
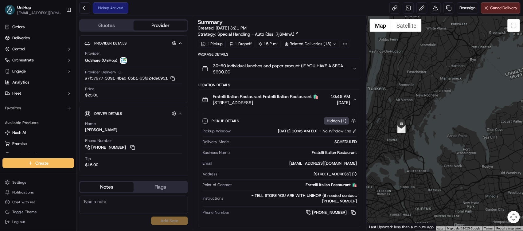
drag, startPoint x: 402, startPoint y: 122, endPoint x: 435, endPoint y: 90, distance: 45.6
click at [435, 90] on div at bounding box center [444, 123] width 156 height 214
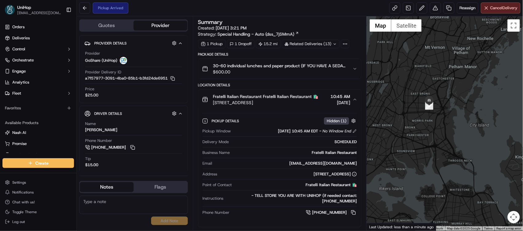
drag, startPoint x: 415, startPoint y: 116, endPoint x: 437, endPoint y: 92, distance: 32.8
click at [440, 89] on div at bounding box center [444, 123] width 156 height 214
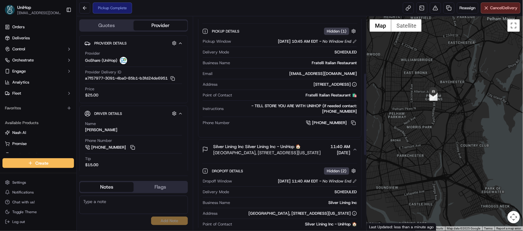
scroll to position [178, 0]
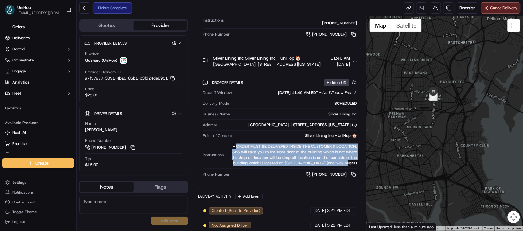
drag, startPoint x: 237, startPoint y: 153, endPoint x: 362, endPoint y: 169, distance: 125.9
click at [362, 169] on div "Summary Created: [DATE] 3:21 PM Strategy: Special Handling - Auto (dss_7jSMmA) …" at bounding box center [280, 123] width 174 height 214
copy div "ORDER MUST BE DELIVERED INSIDE THE CUSTOMER'S LOCATION, GPS will take you to th…"
click at [355, 178] on button at bounding box center [353, 174] width 7 height 7
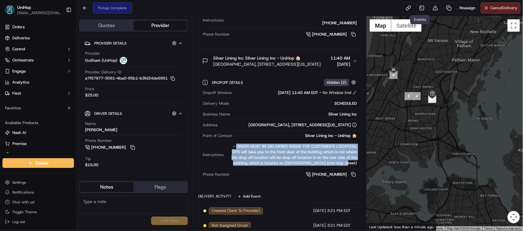
drag, startPoint x: 427, startPoint y: 69, endPoint x: 423, endPoint y: 77, distance: 8.9
click at [445, 140] on div at bounding box center [444, 123] width 156 height 214
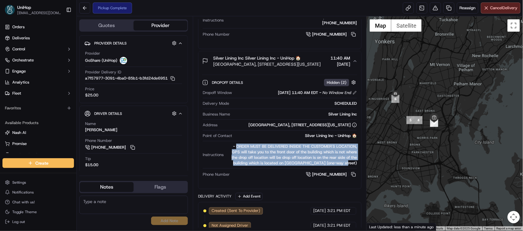
click at [427, 130] on div at bounding box center [444, 123] width 156 height 214
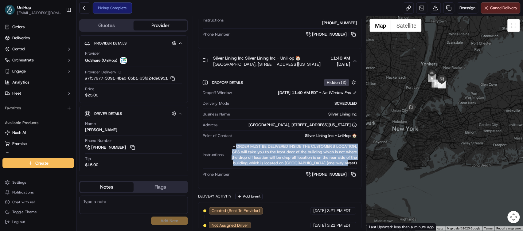
drag, startPoint x: 414, startPoint y: 68, endPoint x: 444, endPoint y: 51, distance: 34.5
click at [444, 51] on div at bounding box center [444, 123] width 156 height 214
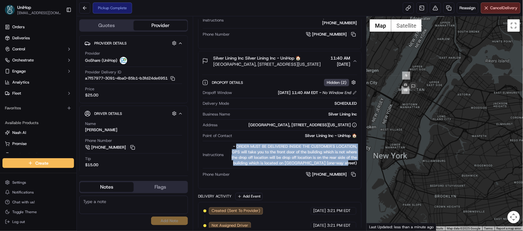
drag, startPoint x: 429, startPoint y: 83, endPoint x: 434, endPoint y: 74, distance: 10.2
click at [434, 74] on div at bounding box center [444, 123] width 156 height 214
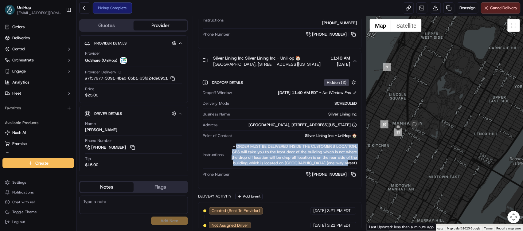
drag, startPoint x: 384, startPoint y: 107, endPoint x: 399, endPoint y: 91, distance: 22.8
click at [399, 91] on div at bounding box center [444, 123] width 156 height 214
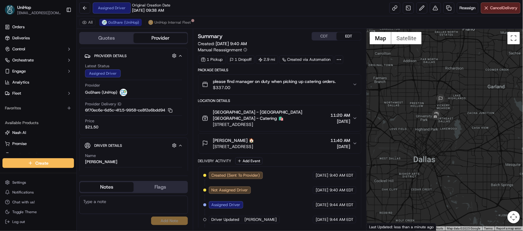
click at [135, 176] on button at bounding box center [132, 179] width 7 height 7
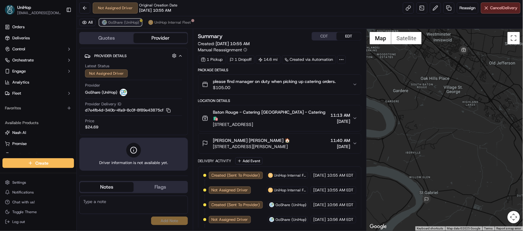
click at [118, 24] on span "GoShare (UniHop)" at bounding box center [123, 22] width 31 height 5
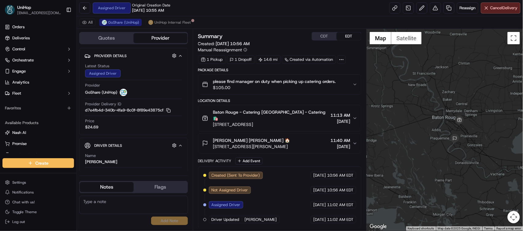
drag, startPoint x: 453, startPoint y: 114, endPoint x: 428, endPoint y: 107, distance: 25.7
click at [428, 107] on div at bounding box center [444, 130] width 156 height 202
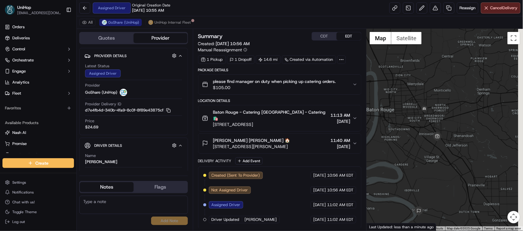
drag, startPoint x: 466, startPoint y: 119, endPoint x: 433, endPoint y: 82, distance: 48.7
click at [433, 82] on div at bounding box center [444, 130] width 156 height 202
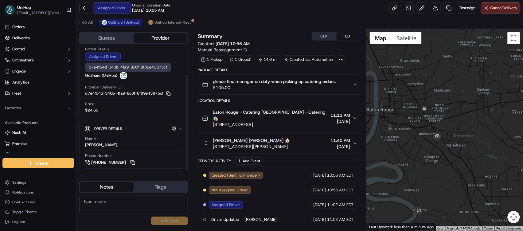
scroll to position [36, 0]
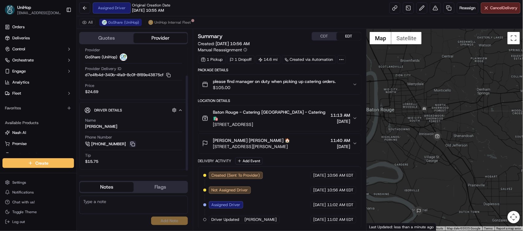
click at [131, 145] on button at bounding box center [132, 144] width 7 height 7
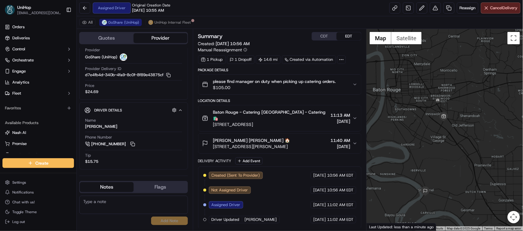
drag, startPoint x: 440, startPoint y: 85, endPoint x: 447, endPoint y: 64, distance: 22.0
click at [447, 64] on div at bounding box center [444, 130] width 156 height 202
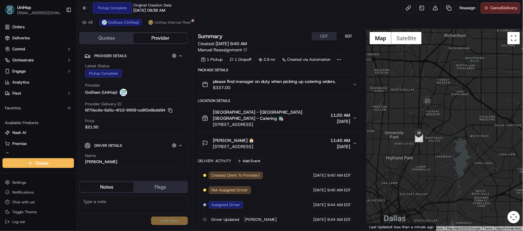
click at [327, 36] on button "CDT" at bounding box center [324, 36] width 25 height 8
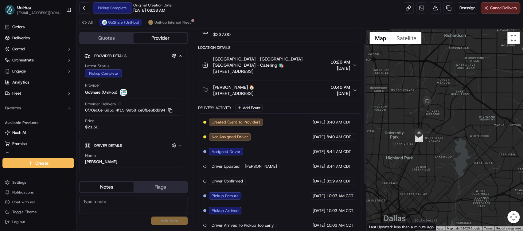
scroll to position [19, 0]
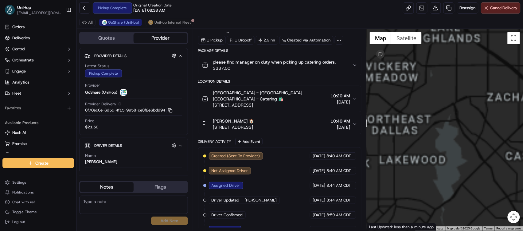
drag, startPoint x: 411, startPoint y: 114, endPoint x: 459, endPoint y: 120, distance: 48.8
click at [459, 120] on div at bounding box center [444, 130] width 156 height 202
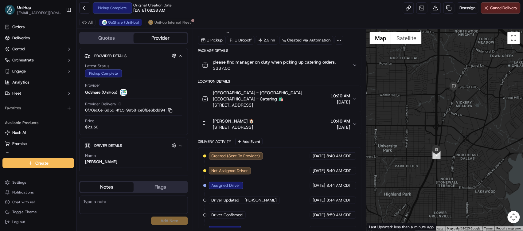
drag, startPoint x: 427, startPoint y: 114, endPoint x: 473, endPoint y: 144, distance: 54.7
click at [473, 144] on div at bounding box center [444, 130] width 156 height 202
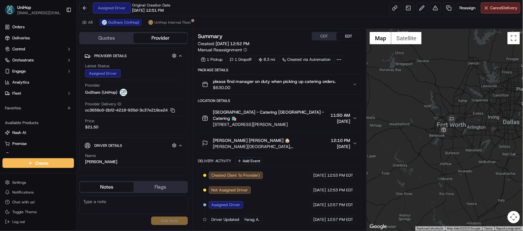
scroll to position [36, 0]
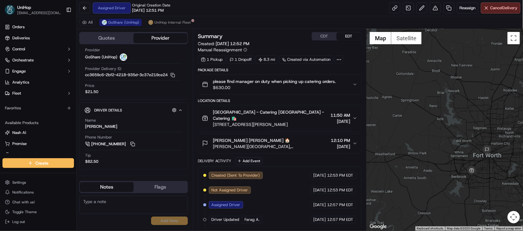
click at [398, 91] on div at bounding box center [444, 130] width 156 height 202
drag, startPoint x: 454, startPoint y: 99, endPoint x: 429, endPoint y: 89, distance: 26.9
click at [429, 89] on div at bounding box center [444, 130] width 156 height 202
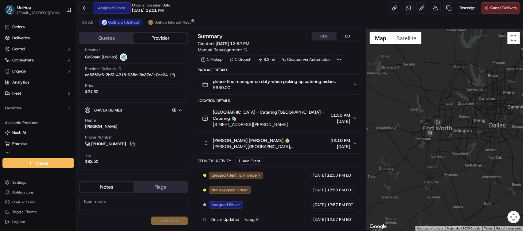
drag, startPoint x: 453, startPoint y: 108, endPoint x: 416, endPoint y: 103, distance: 37.5
click at [416, 103] on div at bounding box center [444, 130] width 156 height 202
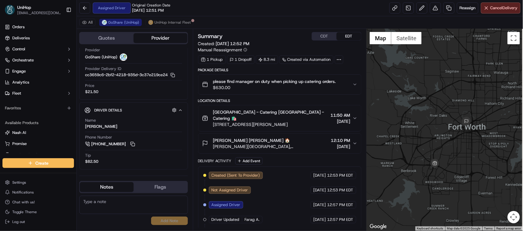
drag, startPoint x: 484, startPoint y: 114, endPoint x: 446, endPoint y: 102, distance: 39.8
click at [446, 102] on div at bounding box center [444, 130] width 156 height 202
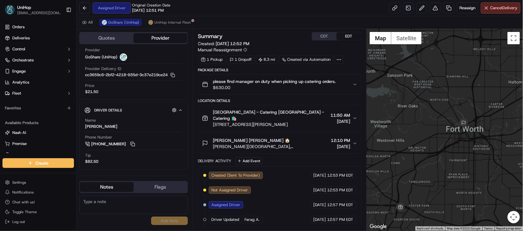
drag, startPoint x: 429, startPoint y: 131, endPoint x: 421, endPoint y: 108, distance: 24.1
click at [421, 108] on div at bounding box center [444, 130] width 156 height 202
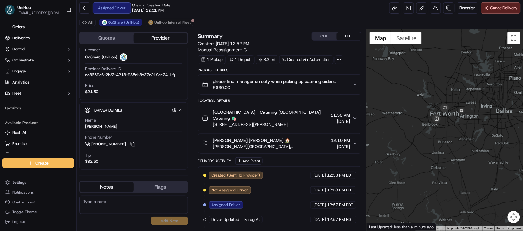
drag, startPoint x: 454, startPoint y: 114, endPoint x: 433, endPoint y: 105, distance: 22.6
click at [433, 105] on div at bounding box center [444, 130] width 156 height 202
click at [133, 146] on button at bounding box center [132, 144] width 7 height 7
drag, startPoint x: 213, startPoint y: 111, endPoint x: 251, endPoint y: 114, distance: 37.6
click at [254, 114] on span "[GEOGRAPHIC_DATA] - Catering [GEOGRAPHIC_DATA] - Catering 🛍️" at bounding box center [270, 115] width 115 height 12
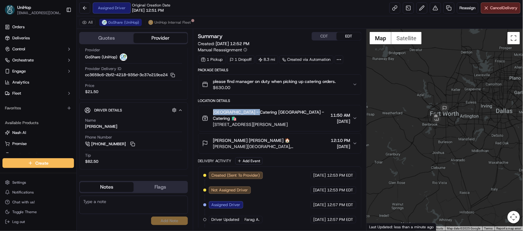
drag, startPoint x: 213, startPoint y: 118, endPoint x: 320, endPoint y: 120, distance: 106.5
click at [320, 120] on div "[GEOGRAPHIC_DATA] - Catering [GEOGRAPHIC_DATA] - Catering 🛍️ [STREET_ADDRESS][P…" at bounding box center [265, 118] width 126 height 18
copy span "[STREET_ADDRESS][PERSON_NAME]"
drag, startPoint x: 249, startPoint y: 143, endPoint x: 312, endPoint y: 141, distance: 63.0
click at [312, 141] on div "[PERSON_NAME] [PERSON_NAME] 🏠 [PERSON_NAME][GEOGRAPHIC_DATA], [STREET_ADDRESS]" at bounding box center [265, 143] width 126 height 12
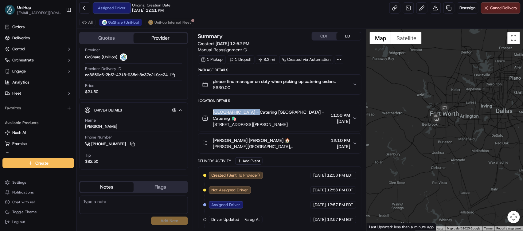
copy span "[STREET_ADDRESS][PERSON_NAME]"
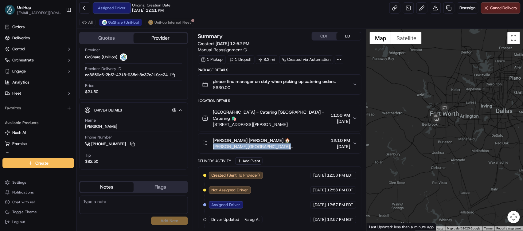
click at [322, 35] on button "CDT" at bounding box center [324, 36] width 25 height 8
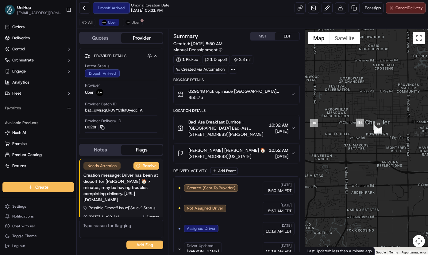
drag, startPoint x: 371, startPoint y: 116, endPoint x: 338, endPoint y: 99, distance: 37.3
click at [338, 99] on div at bounding box center [366, 142] width 123 height 226
click at [254, 149] on div "[PERSON_NAME] [PERSON_NAME] 🏠" at bounding box center [226, 150] width 77 height 6
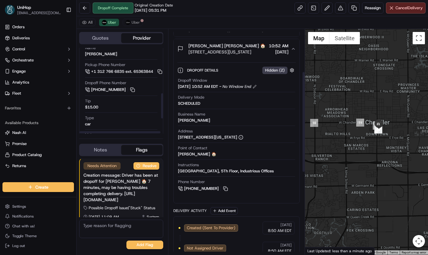
scroll to position [30, 0]
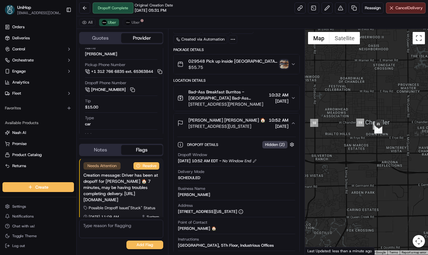
click at [284, 64] on img "button" at bounding box center [284, 64] width 9 height 9
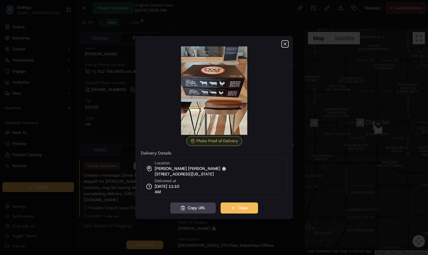
click at [286, 44] on icon "button" at bounding box center [285, 43] width 5 height 5
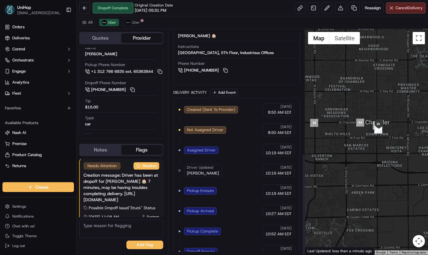
scroll to position [277, 0]
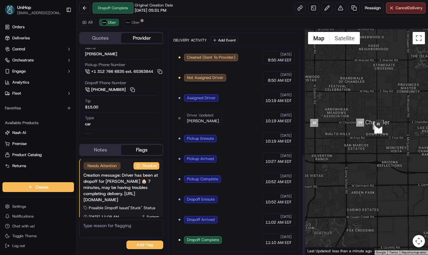
click at [102, 149] on button "Notes" at bounding box center [100, 150] width 41 height 10
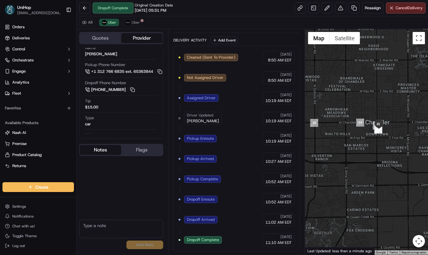
click at [139, 150] on button "Flags" at bounding box center [141, 150] width 41 height 10
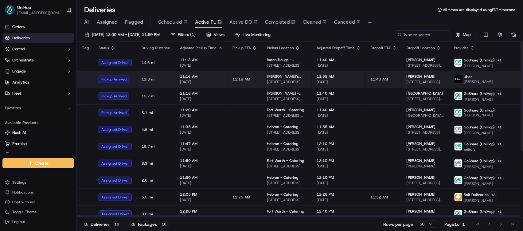
click at [262, 80] on td "[PERSON_NAME]‘s House of Flowers [STREET_ADDRESS][PERSON_NAME]" at bounding box center [287, 79] width 50 height 17
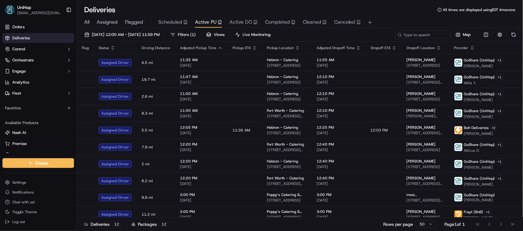
click at [270, 19] on span "Completed" at bounding box center [277, 21] width 25 height 7
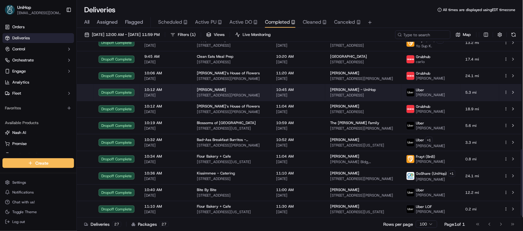
scroll to position [289, 0]
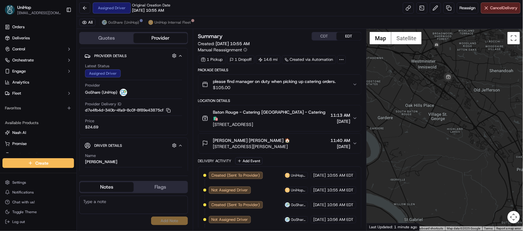
drag, startPoint x: 408, startPoint y: 71, endPoint x: 407, endPoint y: 123, distance: 51.6
click at [407, 123] on div at bounding box center [444, 130] width 156 height 202
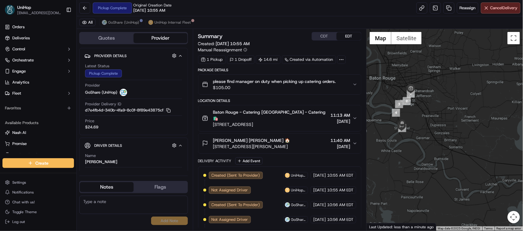
click at [277, 137] on div "[PERSON_NAME] [PERSON_NAME] 🏠" at bounding box center [251, 140] width 77 height 6
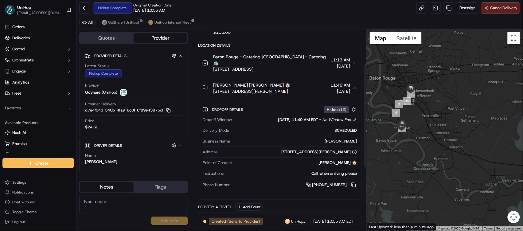
scroll to position [69, 0]
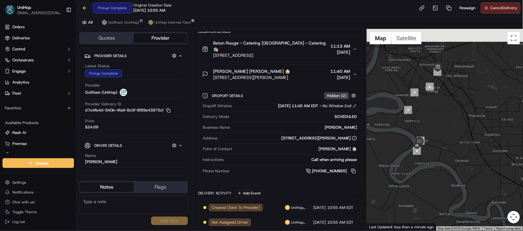
drag, startPoint x: 443, startPoint y: 136, endPoint x: 446, endPoint y: 128, distance: 8.3
click at [455, 143] on div at bounding box center [444, 130] width 156 height 202
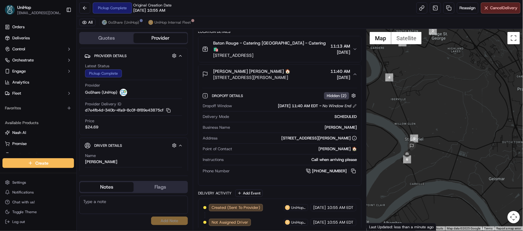
drag, startPoint x: 432, startPoint y: 148, endPoint x: 440, endPoint y: 118, distance: 31.4
click at [440, 118] on div at bounding box center [444, 130] width 156 height 202
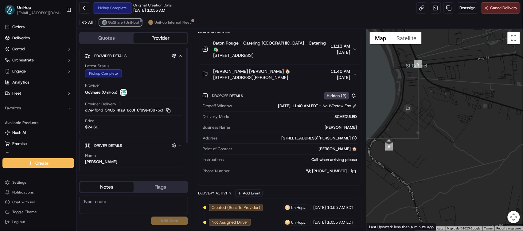
click at [125, 23] on span "GoShare (UniHop)" at bounding box center [123, 22] width 31 height 5
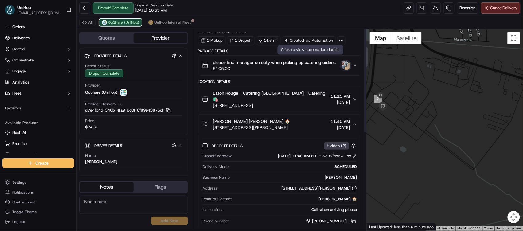
scroll to position [0, 0]
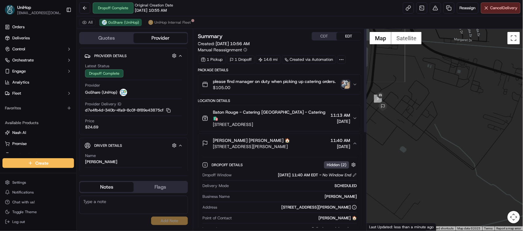
click at [346, 82] on img "button" at bounding box center [345, 84] width 9 height 9
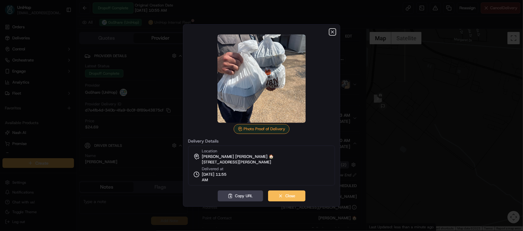
click at [331, 32] on icon "button" at bounding box center [332, 31] width 5 height 5
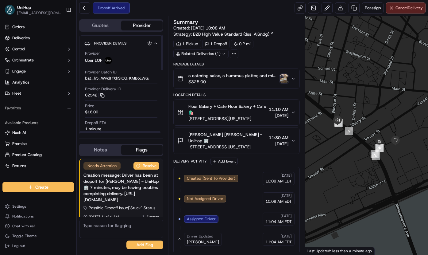
click at [285, 78] on img "button" at bounding box center [284, 78] width 9 height 9
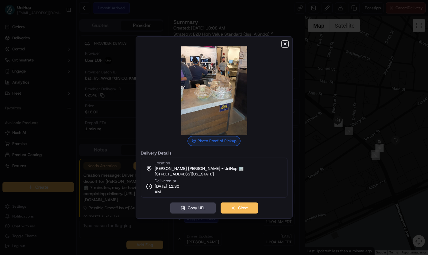
click at [283, 43] on icon "button" at bounding box center [285, 43] width 5 height 5
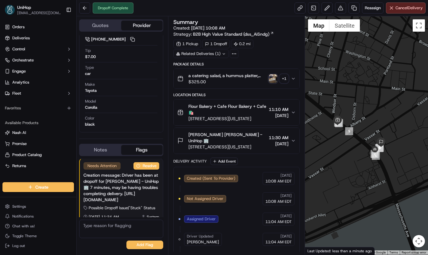
scroll to position [173, 0]
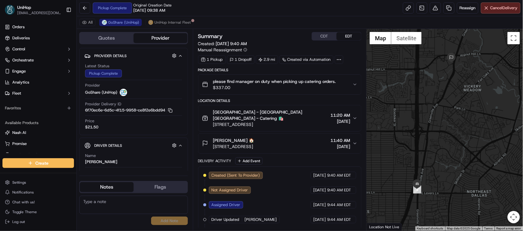
drag, startPoint x: 447, startPoint y: 74, endPoint x: 433, endPoint y: 69, distance: 14.7
click at [433, 69] on div at bounding box center [444, 130] width 156 height 202
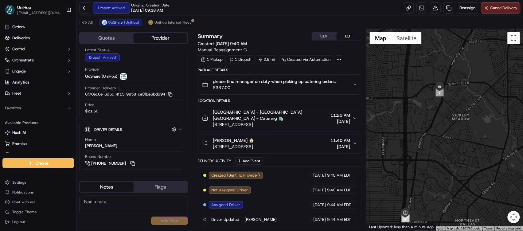
drag, startPoint x: 406, startPoint y: 116, endPoint x: 401, endPoint y: 127, distance: 11.6
click at [401, 127] on div at bounding box center [444, 130] width 156 height 202
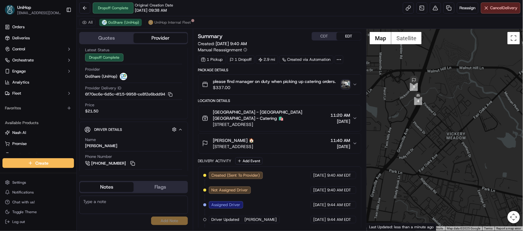
click at [347, 88] on img "button" at bounding box center [345, 84] width 9 height 9
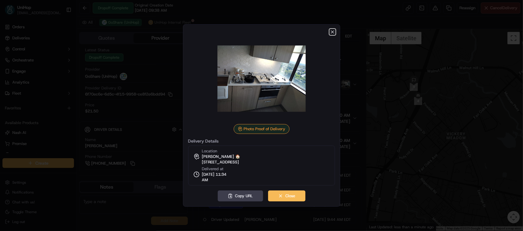
click at [334, 32] on icon "button" at bounding box center [332, 31] width 5 height 5
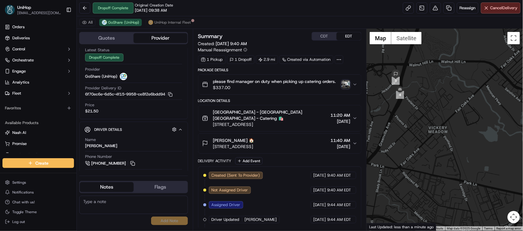
drag, startPoint x: 417, startPoint y: 122, endPoint x: 399, endPoint y: 115, distance: 19.8
click at [399, 115] on div at bounding box center [444, 130] width 156 height 202
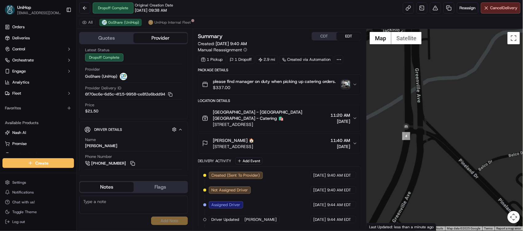
drag, startPoint x: 406, startPoint y: 93, endPoint x: 442, endPoint y: 88, distance: 36.2
click at [442, 88] on div at bounding box center [444, 130] width 156 height 202
click at [330, 36] on button "CDT" at bounding box center [324, 36] width 25 height 8
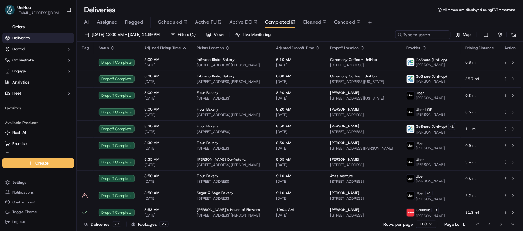
scroll to position [289, 0]
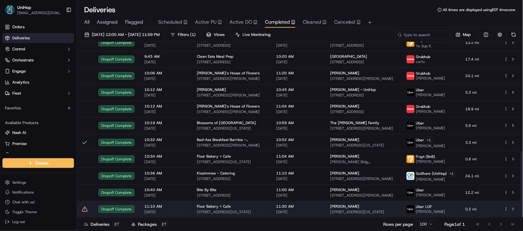
click at [288, 205] on span "11:30 AM" at bounding box center [298, 206] width 44 height 5
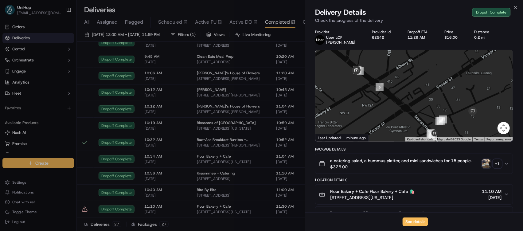
scroll to position [63, 0]
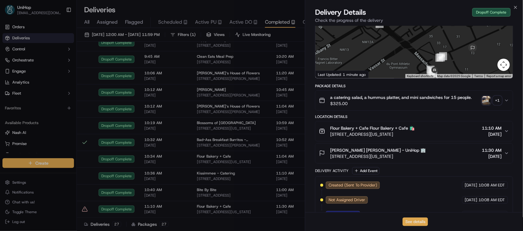
click at [409, 219] on button "See details" at bounding box center [414, 221] width 25 height 9
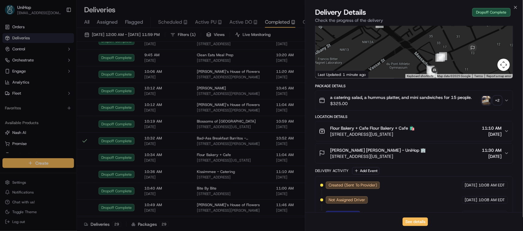
click at [210, 23] on span "Active PU" at bounding box center [205, 21] width 21 height 7
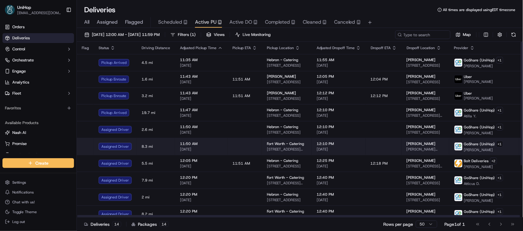
click at [378, 142] on td at bounding box center [384, 146] width 36 height 17
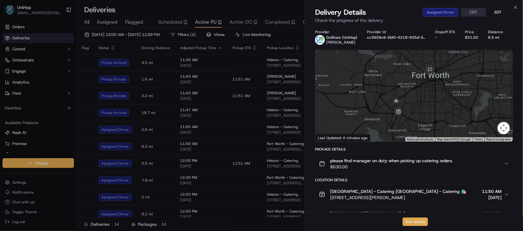
click at [419, 222] on button "See details" at bounding box center [414, 221] width 25 height 9
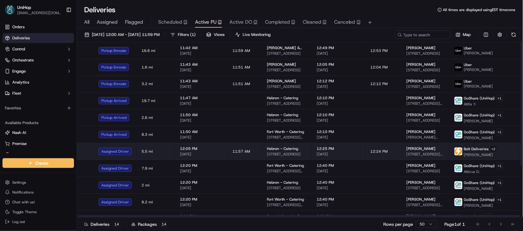
scroll to position [19, 0]
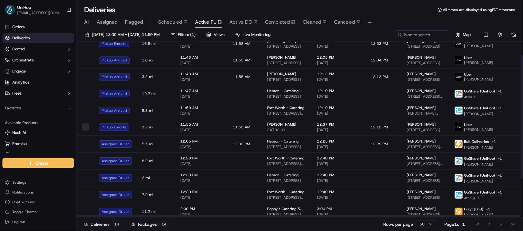
click at [282, 22] on span "Completed" at bounding box center [277, 21] width 25 height 7
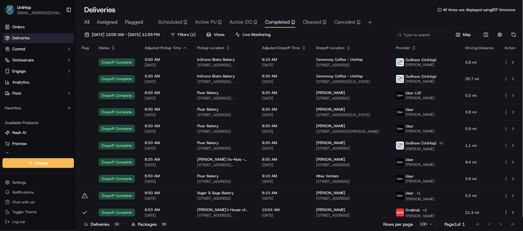
scroll to position [439, 0]
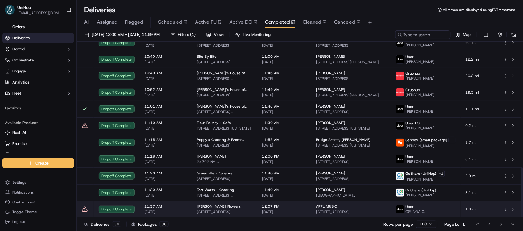
click at [318, 208] on td "APPL MUSIC [STREET_ADDRESS]" at bounding box center [351, 209] width 80 height 17
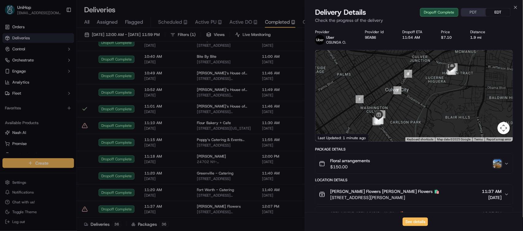
click at [501, 161] on img "button" at bounding box center [497, 163] width 9 height 9
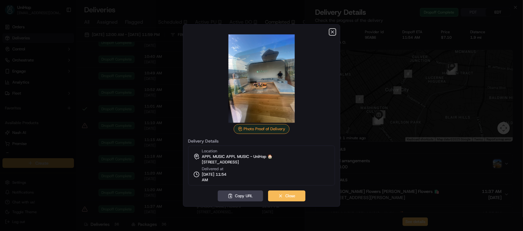
click at [332, 33] on icon "button" at bounding box center [332, 31] width 5 height 5
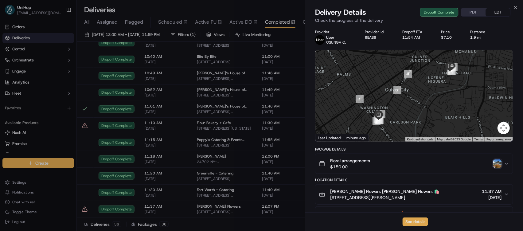
click at [411, 220] on button "See details" at bounding box center [414, 221] width 25 height 9
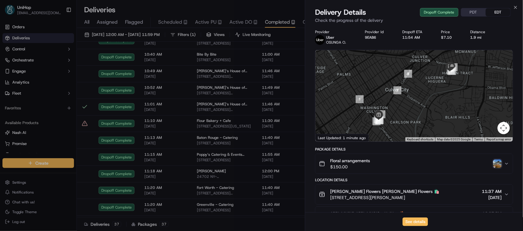
click at [244, 22] on span "Active DO" at bounding box center [240, 21] width 23 height 7
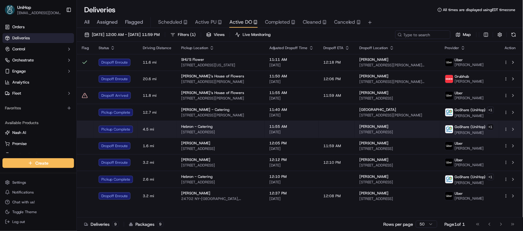
click at [324, 126] on td at bounding box center [337, 129] width 36 height 17
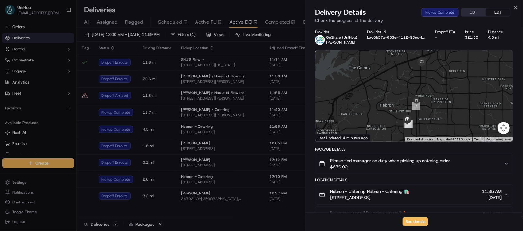
scroll to position [153, 0]
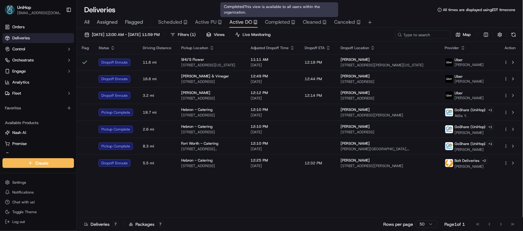
click at [275, 24] on span "Completed" at bounding box center [277, 21] width 25 height 7
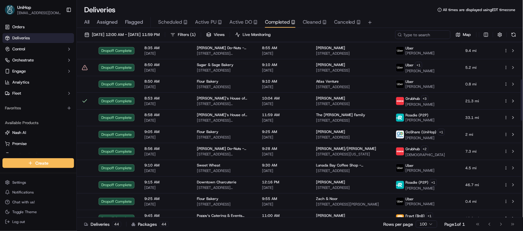
scroll to position [160, 0]
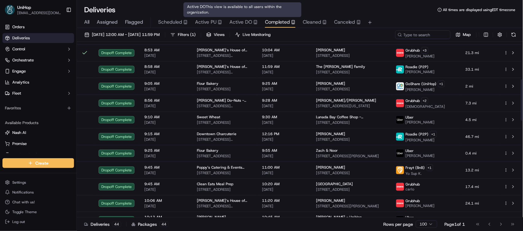
click at [246, 22] on span "Active DO" at bounding box center [240, 21] width 23 height 7
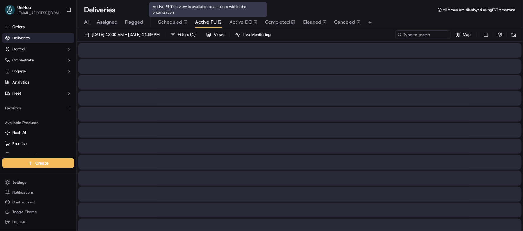
click at [210, 24] on span "Active PU" at bounding box center [205, 21] width 21 height 7
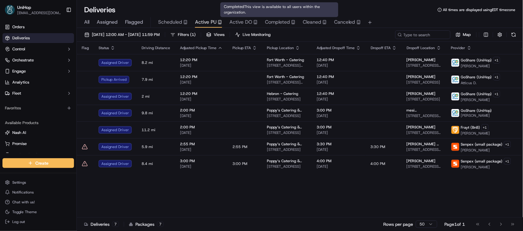
click at [265, 179] on div "Flag Status Driving Distance Adjusted Pickup Time Pickup ETA Pickup Location Ad…" at bounding box center [308, 130] width 462 height 176
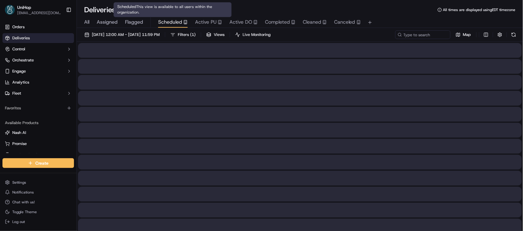
click at [174, 25] on span "Scheduled" at bounding box center [170, 21] width 24 height 7
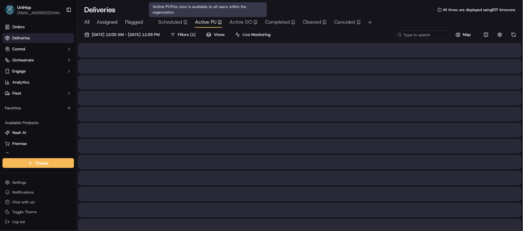
click at [205, 26] on span "Active PU" at bounding box center [205, 21] width 21 height 7
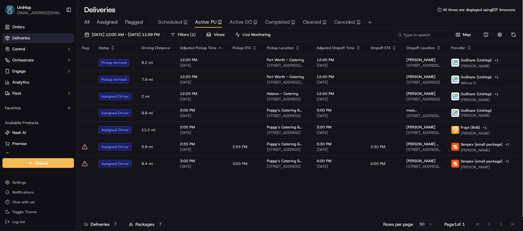
click at [248, 26] on button "Active DO" at bounding box center [243, 22] width 28 height 10
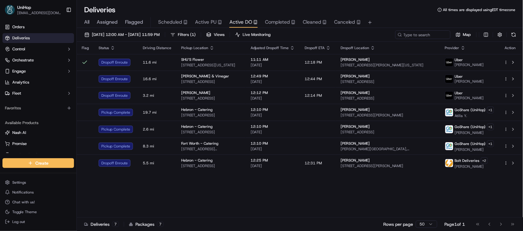
click at [262, 22] on div "All Assigned Flagged Scheduled Active PU Active DO Completed Cleaned Canceled" at bounding box center [300, 22] width 446 height 11
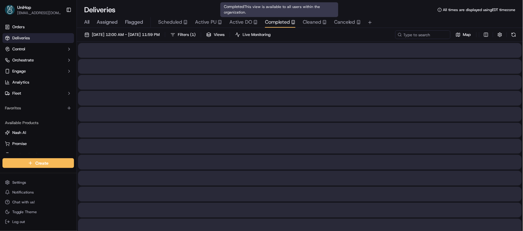
click at [271, 23] on span "Completed" at bounding box center [277, 21] width 25 height 7
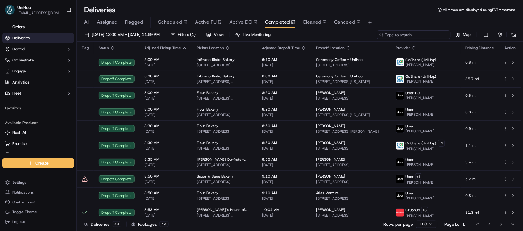
click at [415, 35] on input at bounding box center [414, 34] width 74 height 9
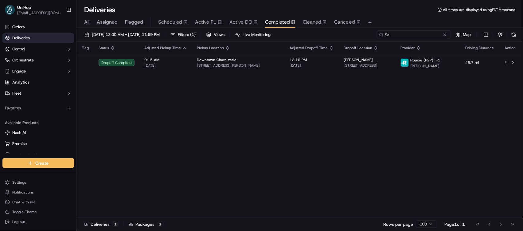
type input "S"
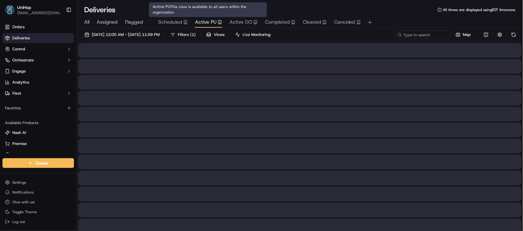
click at [201, 22] on span "Active PU" at bounding box center [205, 21] width 21 height 7
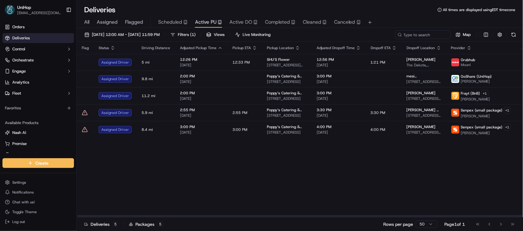
click at [256, 202] on div "Flag Status Driving Distance Adjusted Pickup Time Pickup ETA Pickup Location Ad…" at bounding box center [308, 130] width 462 height 176
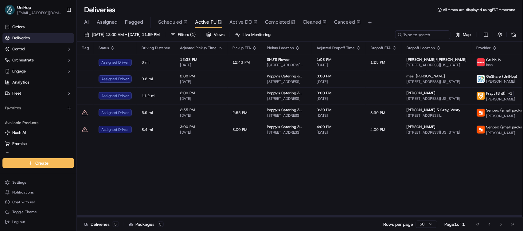
click at [328, 145] on div "Flag Status Driving Distance Adjusted Pickup Time Pickup ETA Pickup Location Ad…" at bounding box center [320, 130] width 487 height 176
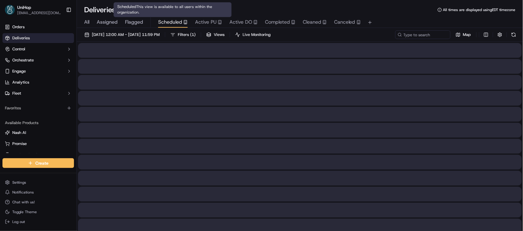
click at [172, 22] on span "Scheduled" at bounding box center [170, 21] width 24 height 7
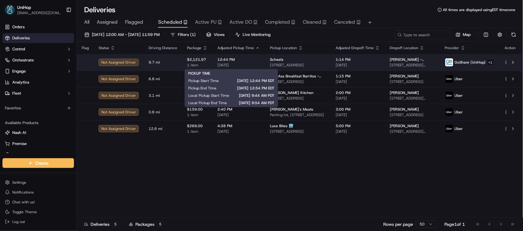
click at [238, 66] on span "[DATE]" at bounding box center [238, 65] width 43 height 5
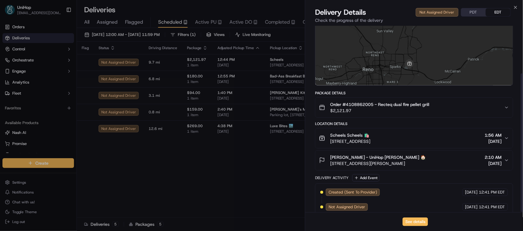
scroll to position [64, 0]
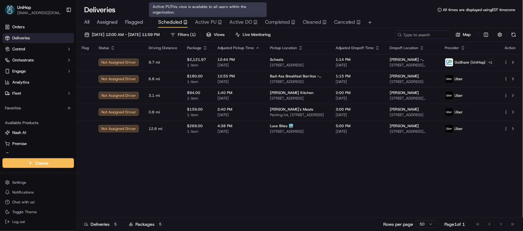
click at [207, 24] on span "Active PU" at bounding box center [205, 21] width 21 height 7
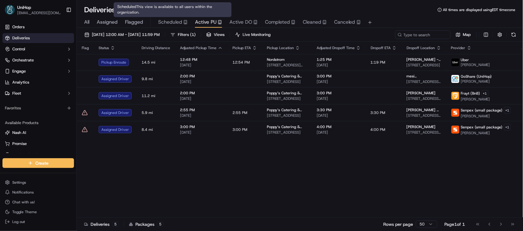
click at [163, 24] on span "Scheduled" at bounding box center [170, 21] width 24 height 7
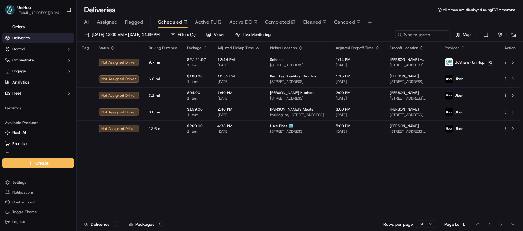
click at [213, 23] on span "Active PU" at bounding box center [205, 21] width 21 height 7
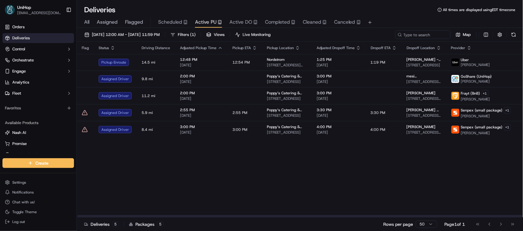
click at [242, 166] on div "Flag Status Driving Distance Adjusted Pickup Time Pickup ETA Pickup Location Ad…" at bounding box center [308, 130] width 462 height 176
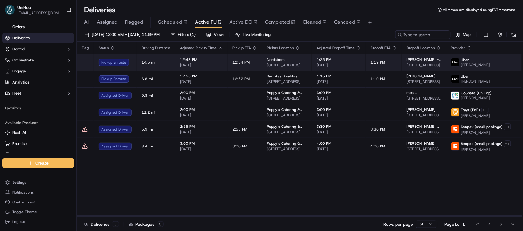
click at [215, 66] on span "[DATE]" at bounding box center [201, 65] width 43 height 5
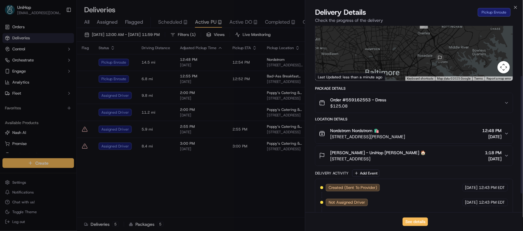
scroll to position [109, 0]
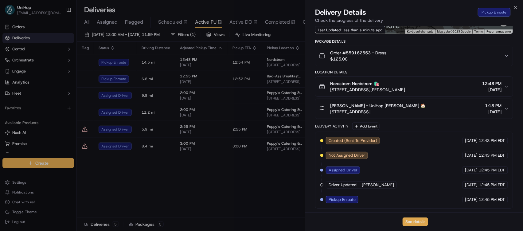
click at [413, 221] on button "See details" at bounding box center [414, 221] width 25 height 9
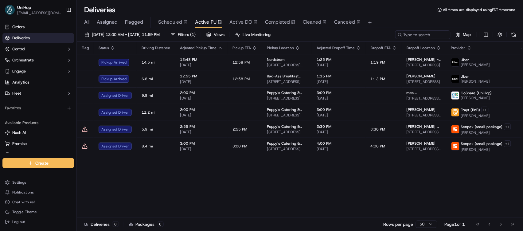
click at [223, 167] on div "Flag Status Driving Distance Adjusted Pickup Time Pickup ETA Pickup Location Ad…" at bounding box center [308, 130] width 462 height 176
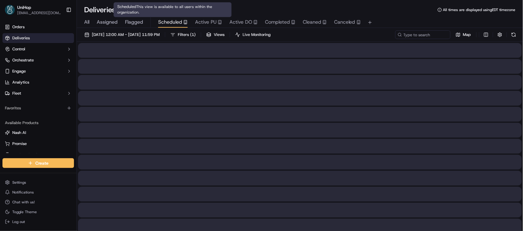
click at [169, 21] on span "Scheduled" at bounding box center [170, 21] width 24 height 7
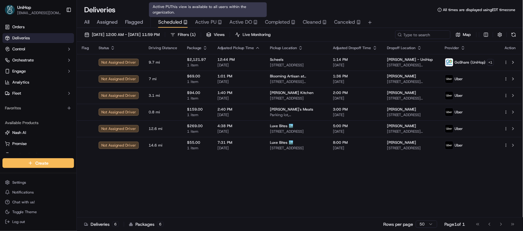
click at [214, 22] on span "Active PU" at bounding box center [205, 21] width 21 height 7
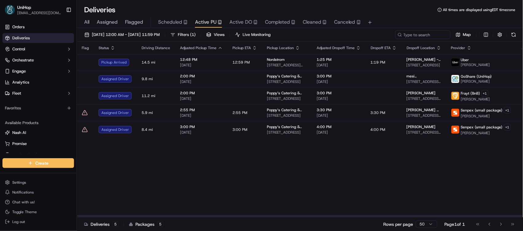
click at [188, 163] on div "Flag Status Driving Distance Adjusted Pickup Time Pickup ETA Pickup Location Ad…" at bounding box center [308, 130] width 462 height 176
click at [246, 156] on div "Flag Status Driving Distance Adjusted Pickup Time Pickup ETA Pickup Location Ad…" at bounding box center [308, 130] width 462 height 176
click at [266, 204] on div "Flag Status Driving Distance Adjusted Pickup Time Pickup ETA Pickup Location Ad…" at bounding box center [308, 130] width 462 height 176
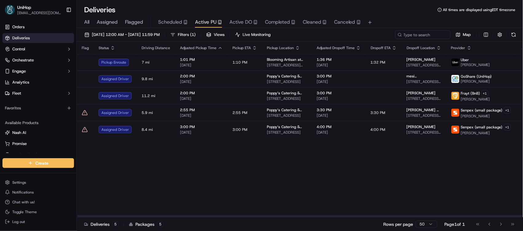
click at [266, 204] on div "Flag Status Driving Distance Adjusted Pickup Time Pickup ETA Pickup Location Ad…" at bounding box center [308, 130] width 462 height 176
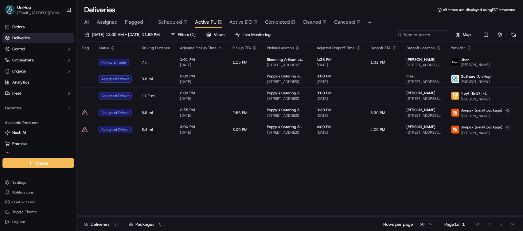
click at [250, 191] on div "Flag Status Driving Distance Adjusted Pickup Time Pickup ETA Pickup Location Ad…" at bounding box center [308, 130] width 462 height 176
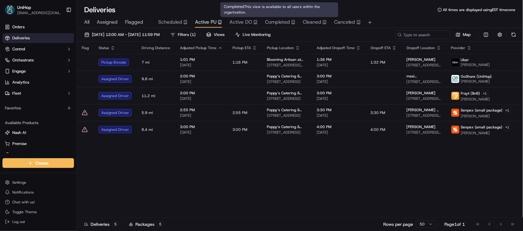
click at [281, 20] on span "Completed" at bounding box center [277, 21] width 25 height 7
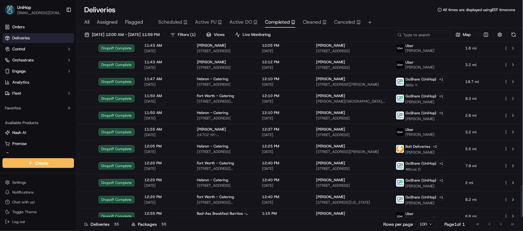
scroll to position [759, 0]
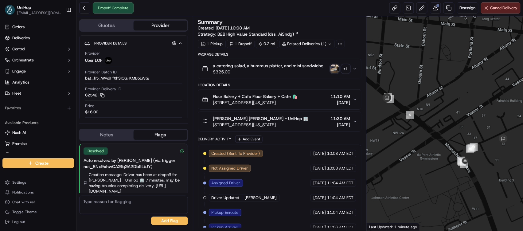
scroll to position [111, 0]
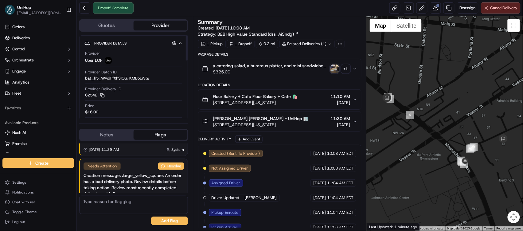
click at [118, 130] on div "Notes Flags" at bounding box center [133, 135] width 109 height 12
click at [115, 134] on button "Notes" at bounding box center [107, 135] width 54 height 10
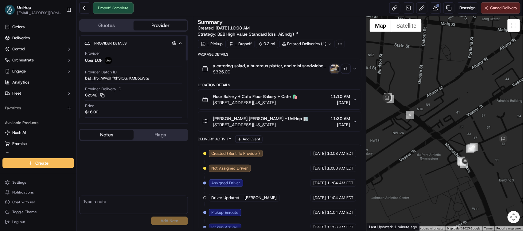
click at [331, 70] on img "button" at bounding box center [334, 68] width 9 height 9
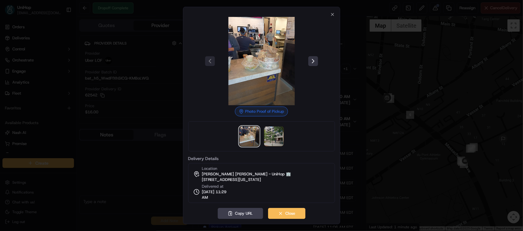
click at [312, 60] on button at bounding box center [313, 61] width 10 height 10
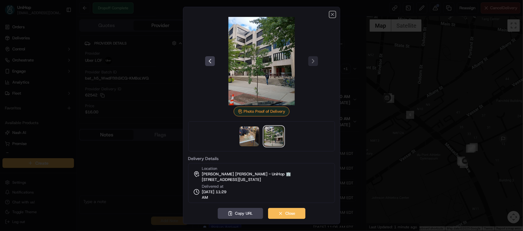
drag, startPoint x: 332, startPoint y: 14, endPoint x: 322, endPoint y: 18, distance: 11.0
click at [332, 14] on icon "button" at bounding box center [332, 14] width 2 height 2
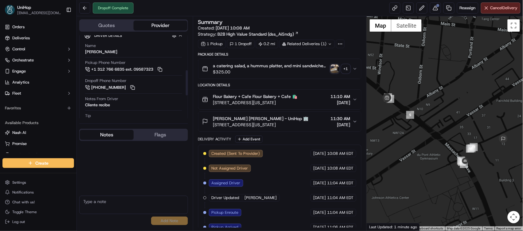
scroll to position [116, 0]
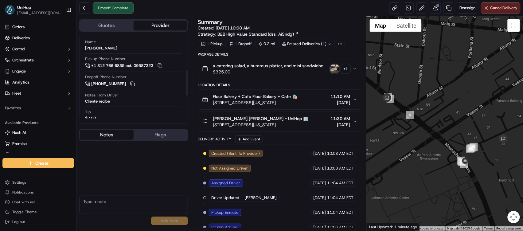
drag, startPoint x: 89, startPoint y: 102, endPoint x: 125, endPoint y: 103, distance: 36.2
click at [125, 103] on div "Notes From Driver Cliente recibe" at bounding box center [133, 98] width 97 height 12
drag, startPoint x: 113, startPoint y: 104, endPoint x: 84, endPoint y: 100, distance: 29.4
click at [84, 100] on div "Driver Details Hidden ( 5 ) Name LUCY A. Pickup Phone Number +1 312 766 6835 ex…" at bounding box center [133, 109] width 109 height 170
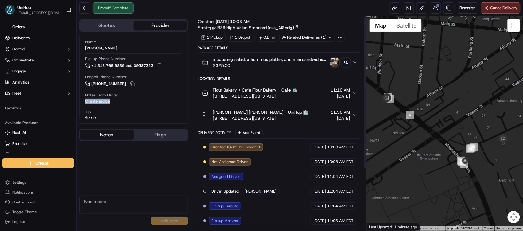
scroll to position [0, 0]
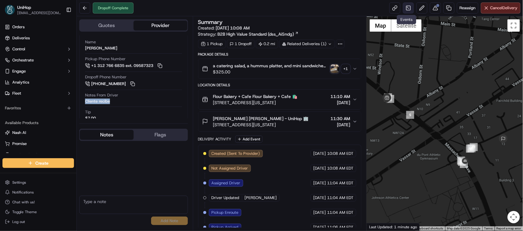
click at [405, 10] on link at bounding box center [408, 7] width 11 height 11
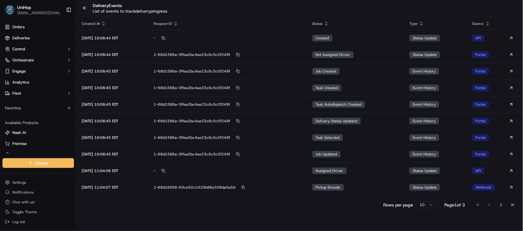
click at [512, 204] on button "Go to last page" at bounding box center [512, 204] width 10 height 9
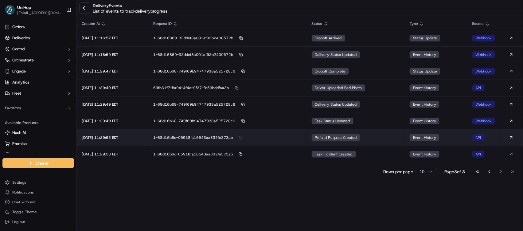
click at [332, 137] on span "refund request created" at bounding box center [336, 137] width 42 height 5
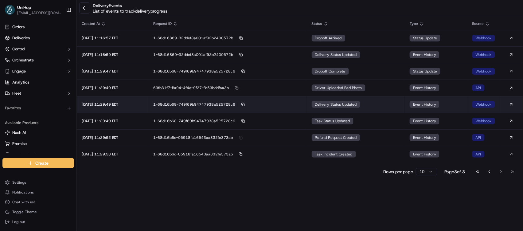
click at [291, 105] on div "1-68d16b68-749f69b94747938a525728c6" at bounding box center [227, 105] width 149 height 6
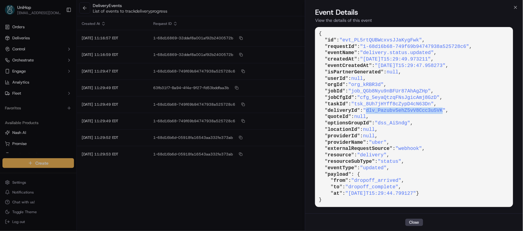
drag, startPoint x: 369, startPoint y: 111, endPoint x: 447, endPoint y: 111, distance: 77.7
click at [445, 111] on span ""dlv_Pazubv5ehZ5vV8Ccc3u5VK"" at bounding box center [404, 111] width 83 height 6
copy span "dlv_Pazubv5ehZ5vV8Ccc3u5VK"
